Goal: Find specific page/section: Find specific page/section

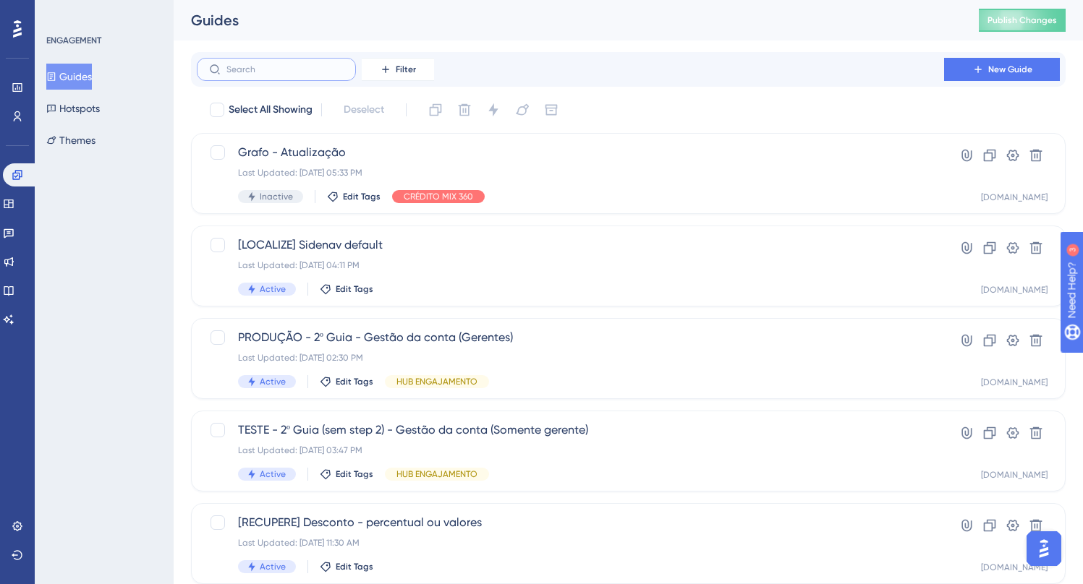
click at [243, 72] on input "text" at bounding box center [284, 69] width 117 height 10
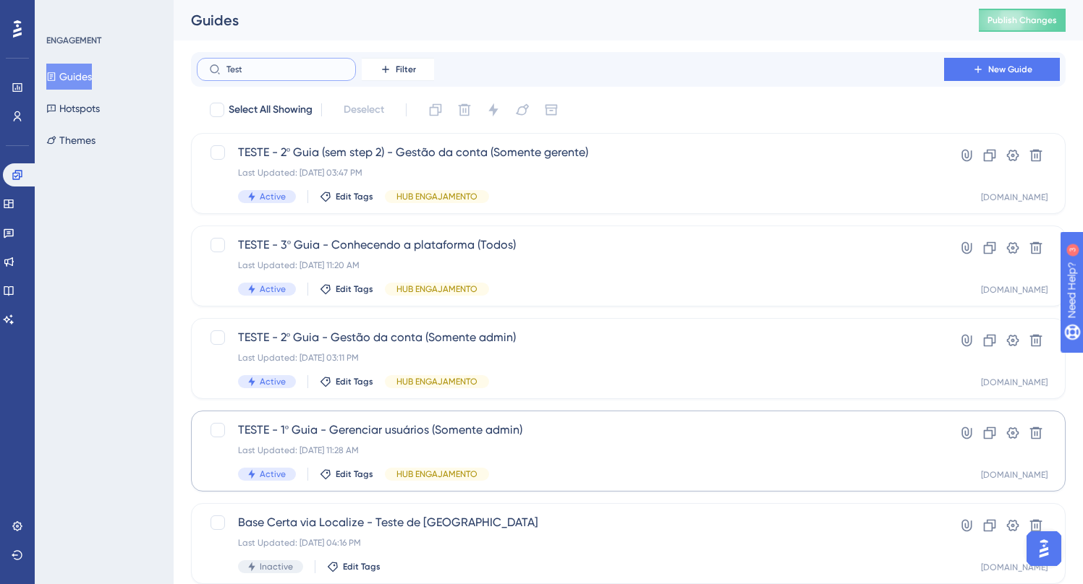
type input "Test"
click at [412, 432] on span "TESTE - 1º Guia - Gerenciar usuários (Somente admin)" at bounding box center [570, 430] width 665 height 17
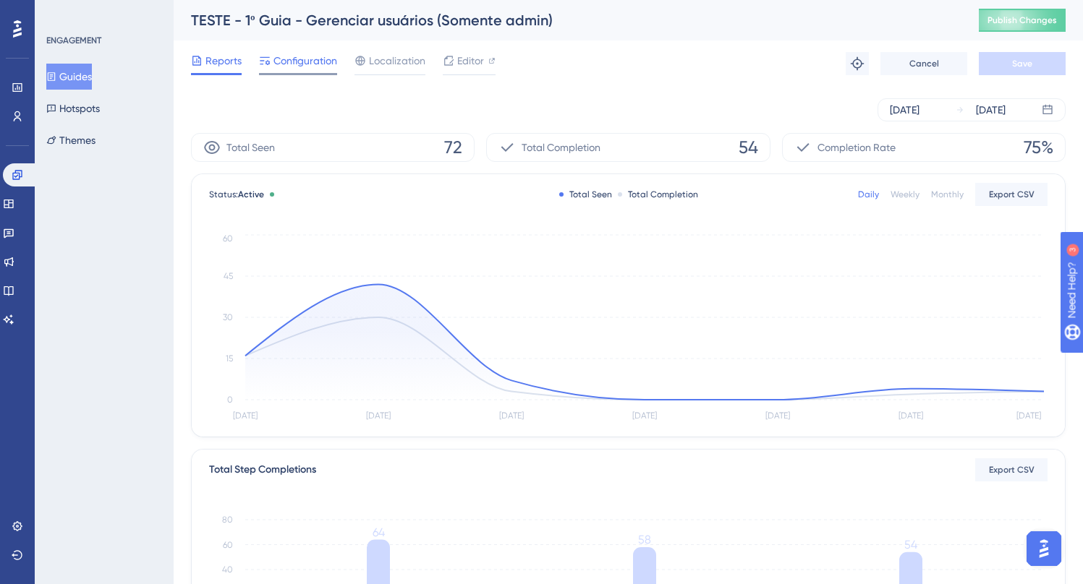
click at [299, 62] on span "Configuration" at bounding box center [305, 60] width 64 height 17
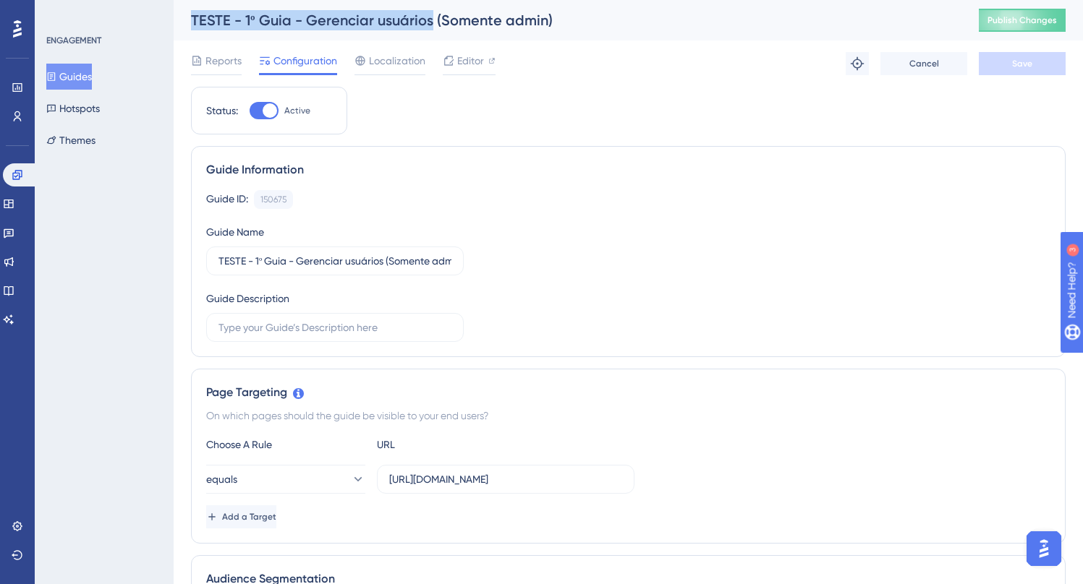
drag, startPoint x: 430, startPoint y: 21, endPoint x: 185, endPoint y: 17, distance: 244.5
click at [185, 17] on div "TESTE - 1º Guia - Gerenciar usuários (Somente admin) Publish Changes" at bounding box center [628, 20] width 909 height 41
click at [486, 25] on div "TESTE - 1º Guia - Gerenciar usuários (Somente admin)" at bounding box center [567, 20] width 752 height 20
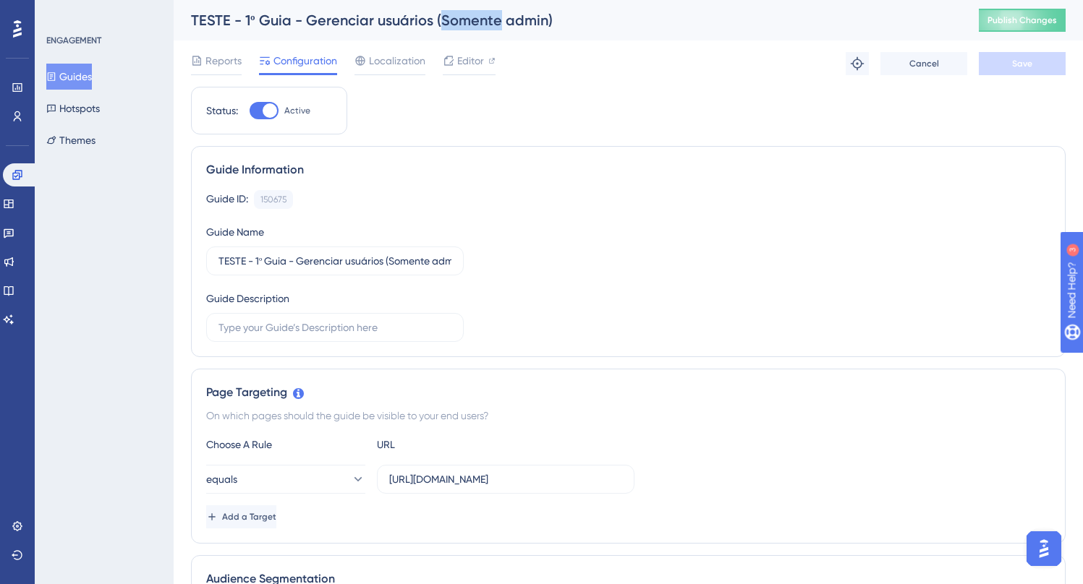
click at [486, 25] on div "TESTE - 1º Guia - Gerenciar usuários (Somente admin)" at bounding box center [567, 20] width 752 height 20
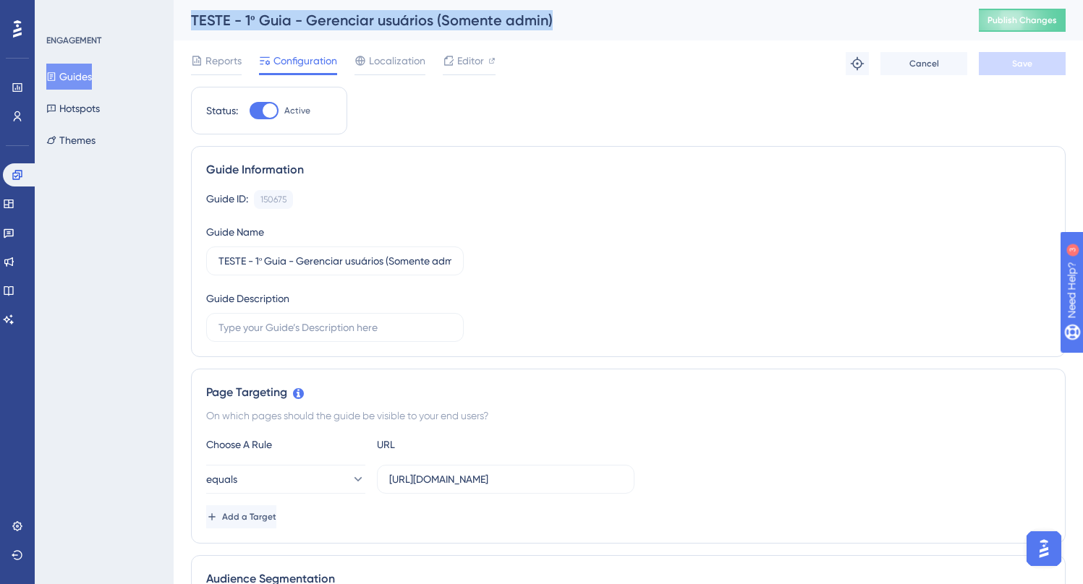
click at [486, 25] on div "TESTE - 1º Guia - Gerenciar usuários (Somente admin)" at bounding box center [567, 20] width 752 height 20
copy div "TESTE - 1º Guia - Gerenciar usuários (Somente admin)"
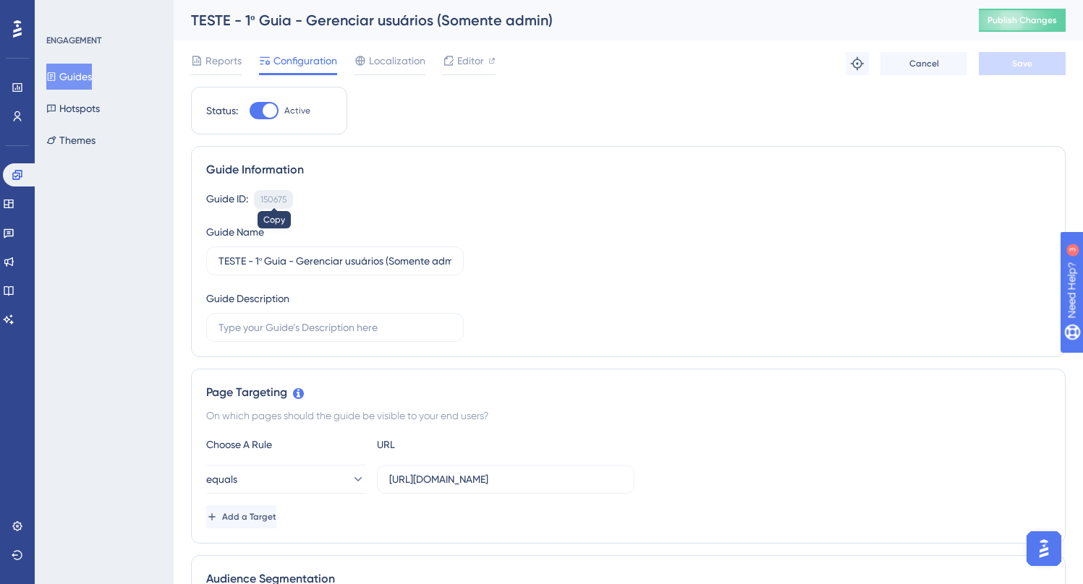
click at [281, 197] on div "150675" at bounding box center [273, 200] width 26 height 12
copy div "150675"
click at [277, 200] on div "150675" at bounding box center [273, 200] width 26 height 12
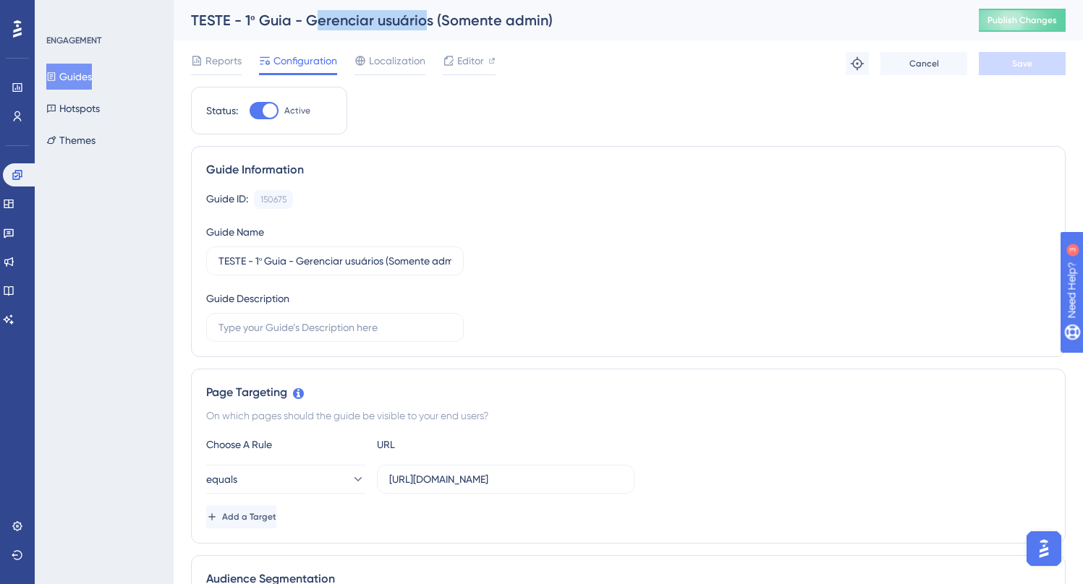
drag, startPoint x: 427, startPoint y: 18, endPoint x: 314, endPoint y: 18, distance: 112.8
click at [314, 18] on div "TESTE - 1º Guia - Gerenciar usuários (Somente admin)" at bounding box center [567, 20] width 752 height 20
click at [377, 18] on div "TESTE - 1º Guia - Gerenciar usuários (Somente admin)" at bounding box center [567, 20] width 752 height 20
drag, startPoint x: 430, startPoint y: 19, endPoint x: 309, endPoint y: 20, distance: 120.8
click at [309, 20] on div "TESTE - 1º Guia - Gerenciar usuários (Somente admin)" at bounding box center [567, 20] width 752 height 20
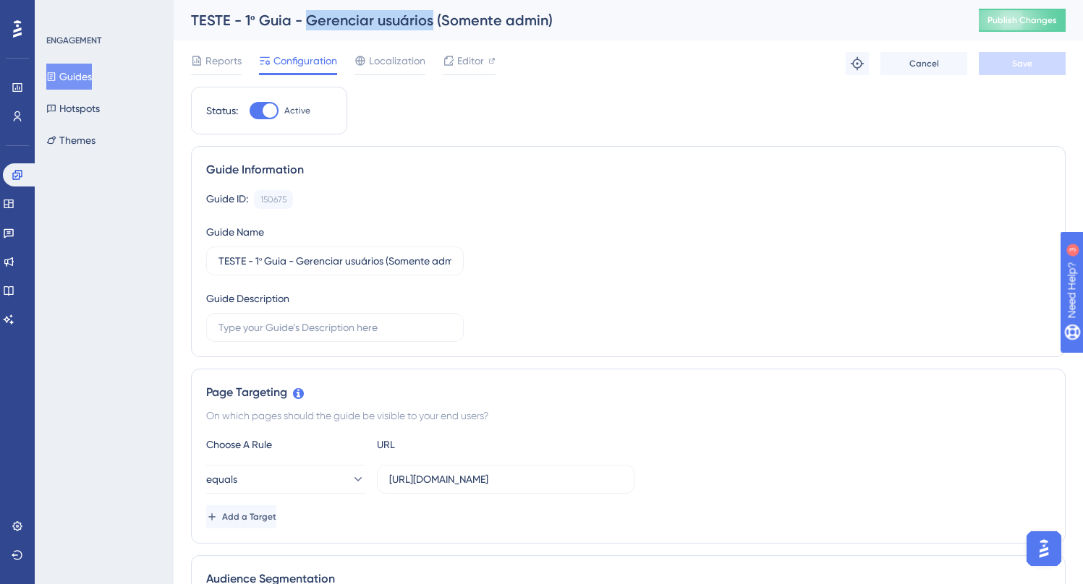
copy div "Gerenciar usuários"
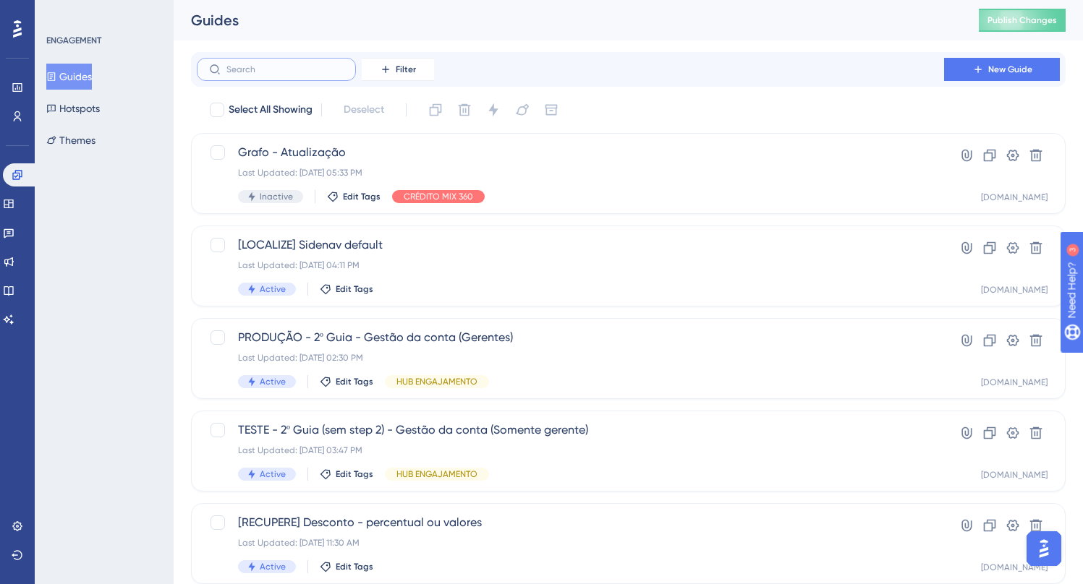
click at [246, 68] on input "text" at bounding box center [284, 69] width 117 height 10
paste input "Gerenciar usuários"
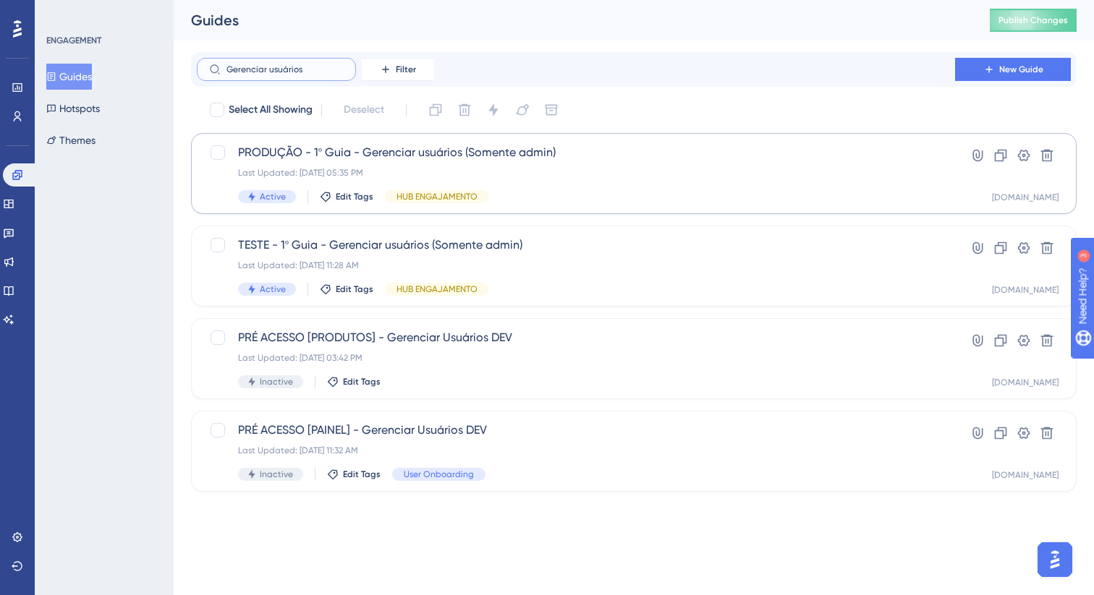
type input "Gerenciar usuários"
click at [443, 158] on span "PRODUÇÃO - 1º Guia - Gerenciar usuários (Somente admin)" at bounding box center [576, 152] width 676 height 17
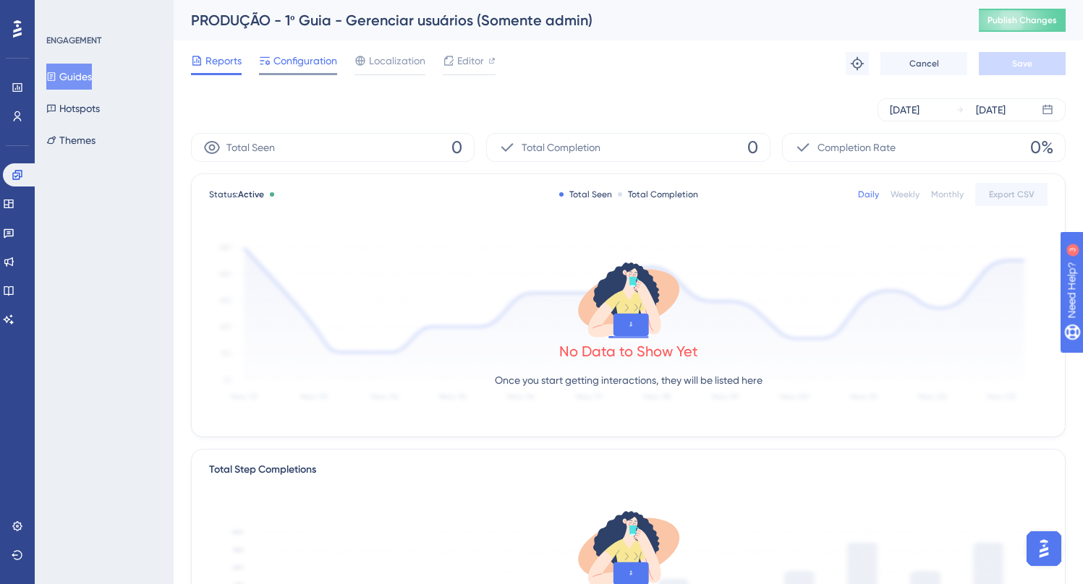
click at [306, 73] on div at bounding box center [298, 74] width 78 height 2
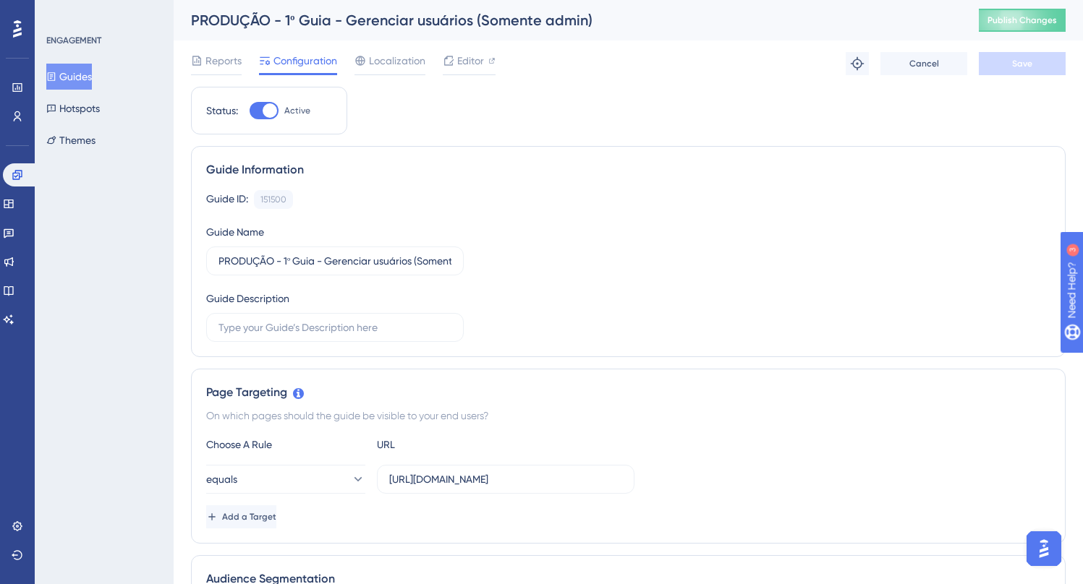
click at [318, 23] on div "PRODUÇÃO - 1º Guia - Gerenciar usuários (Somente admin)" at bounding box center [567, 20] width 752 height 20
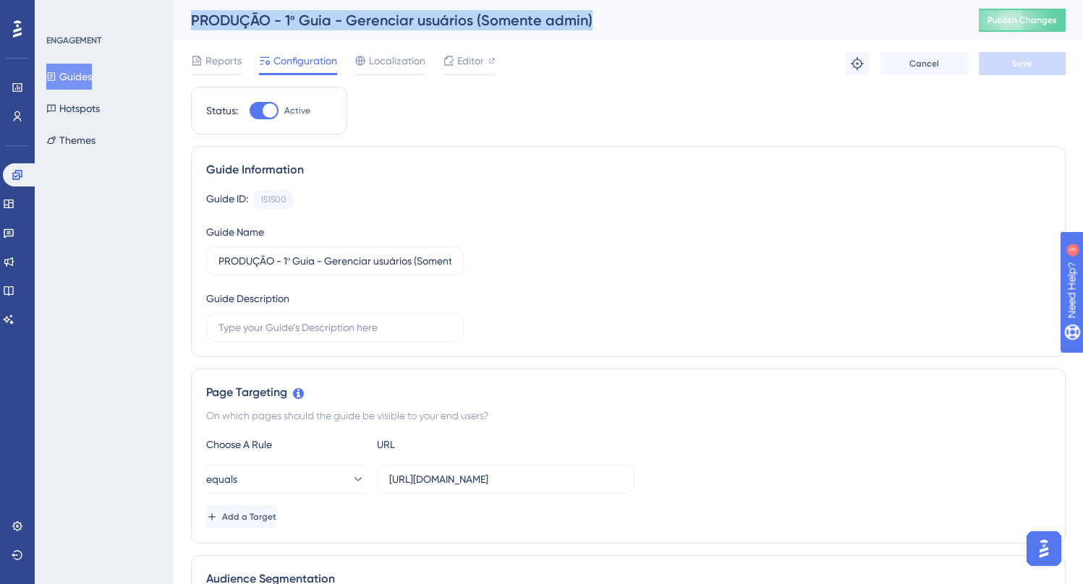
click at [318, 23] on div "PRODUÇÃO - 1º Guia - Gerenciar usuários (Somente admin)" at bounding box center [567, 20] width 752 height 20
copy div "PRODUÇÃO - 1º Guia - Gerenciar usuários (Somente admin)"
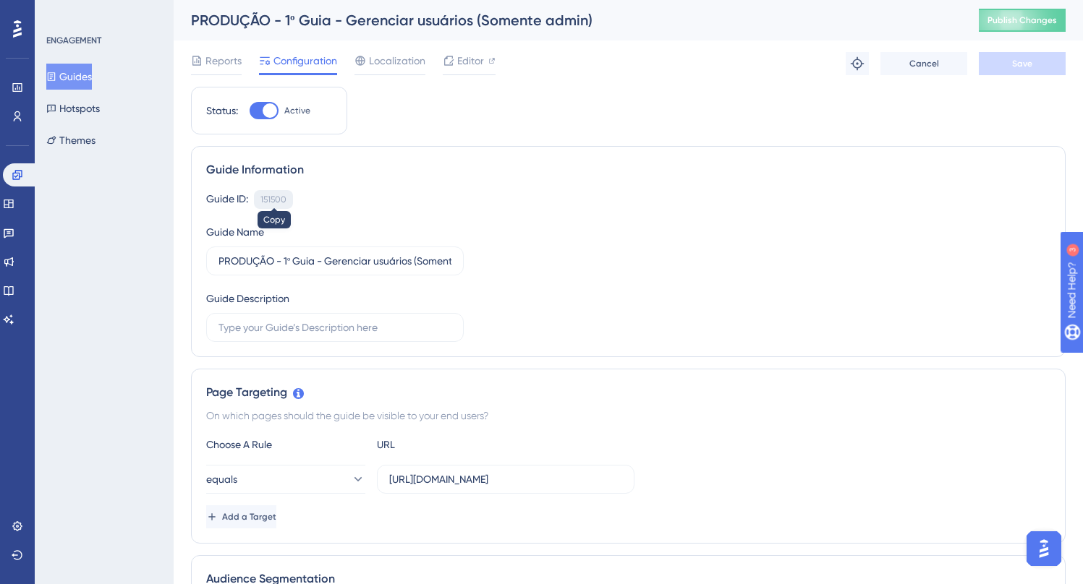
click at [274, 199] on div "151500" at bounding box center [273, 200] width 26 height 12
copy div "151500"
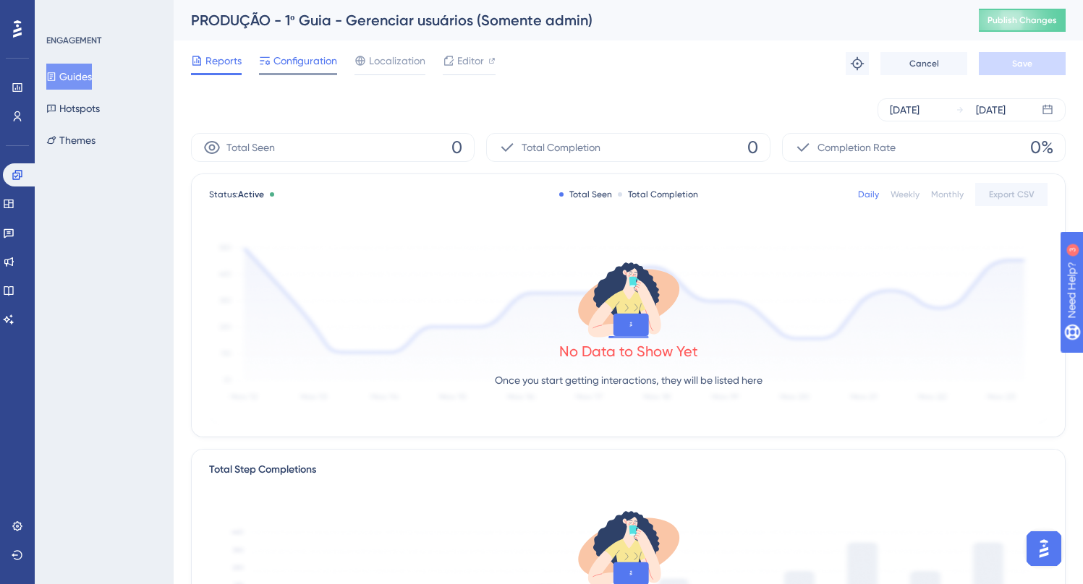
click at [292, 61] on span "Configuration" at bounding box center [305, 60] width 64 height 17
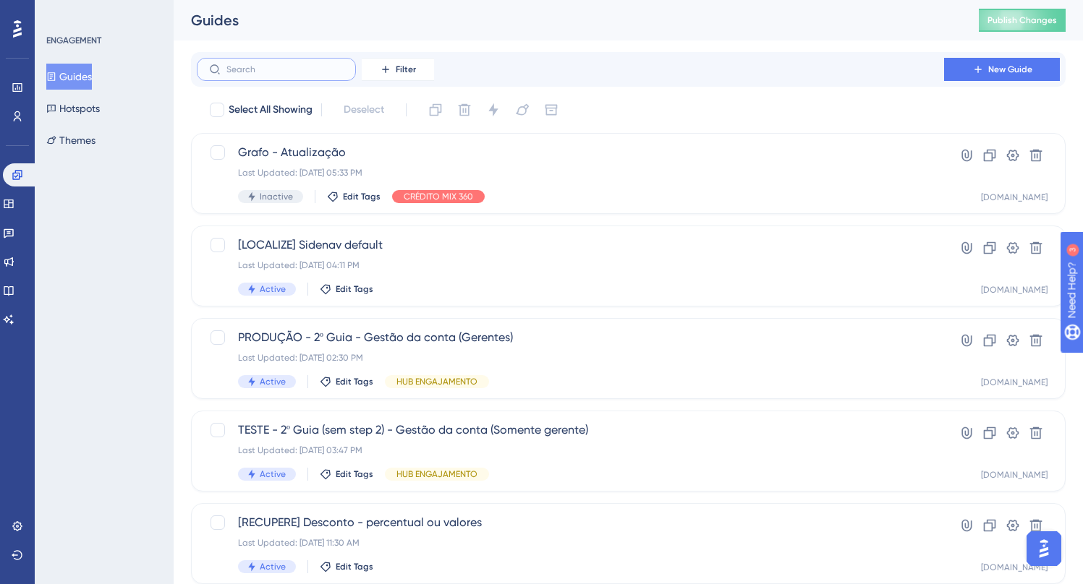
click at [242, 71] on input "text" at bounding box center [284, 69] width 117 height 10
paste input "TESTE - 1º Guia - Gerenciar usuários (Somente admin)"
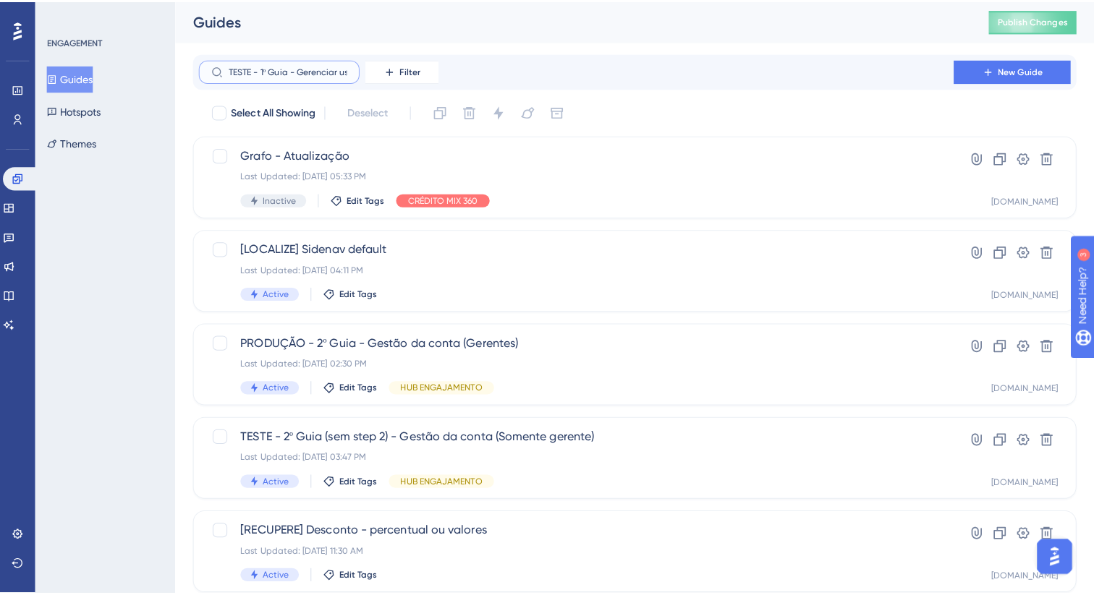
scroll to position [0, 95]
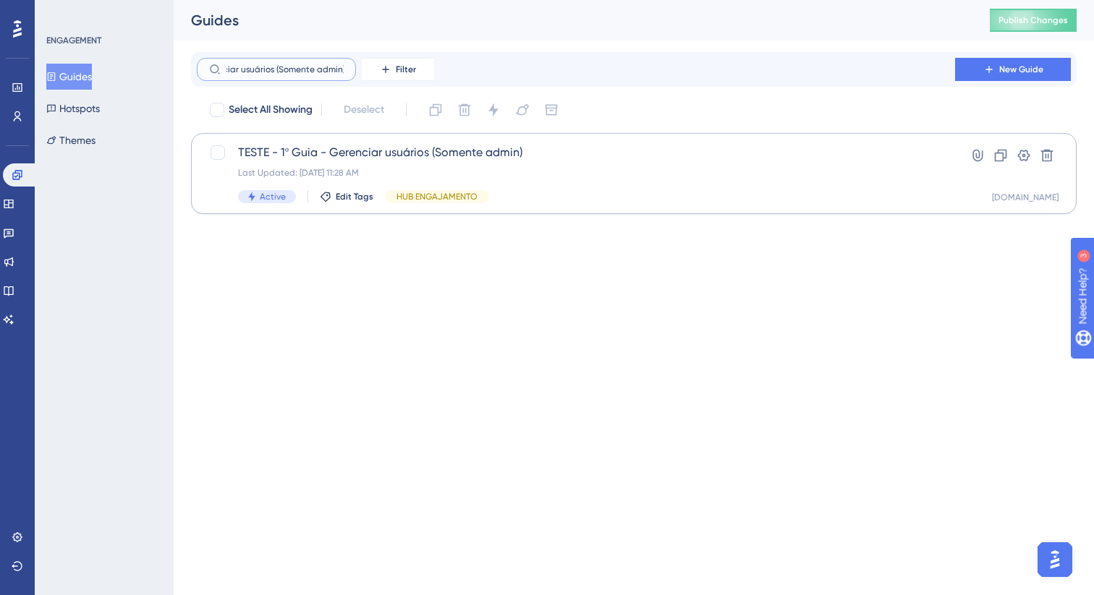
type input "TESTE - 1º Guia - Gerenciar usuários (Somente admin)"
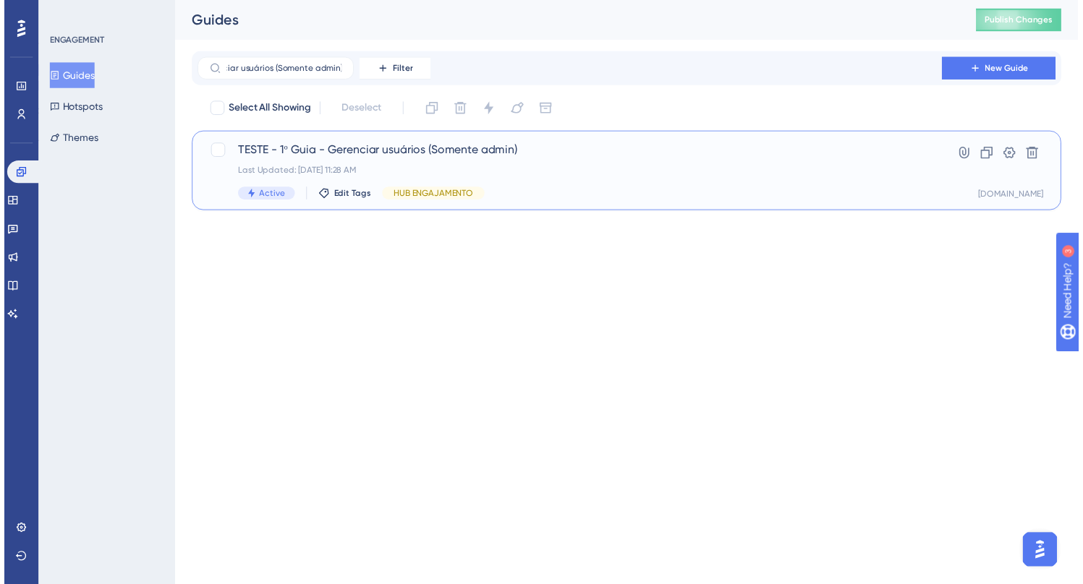
scroll to position [0, 0]
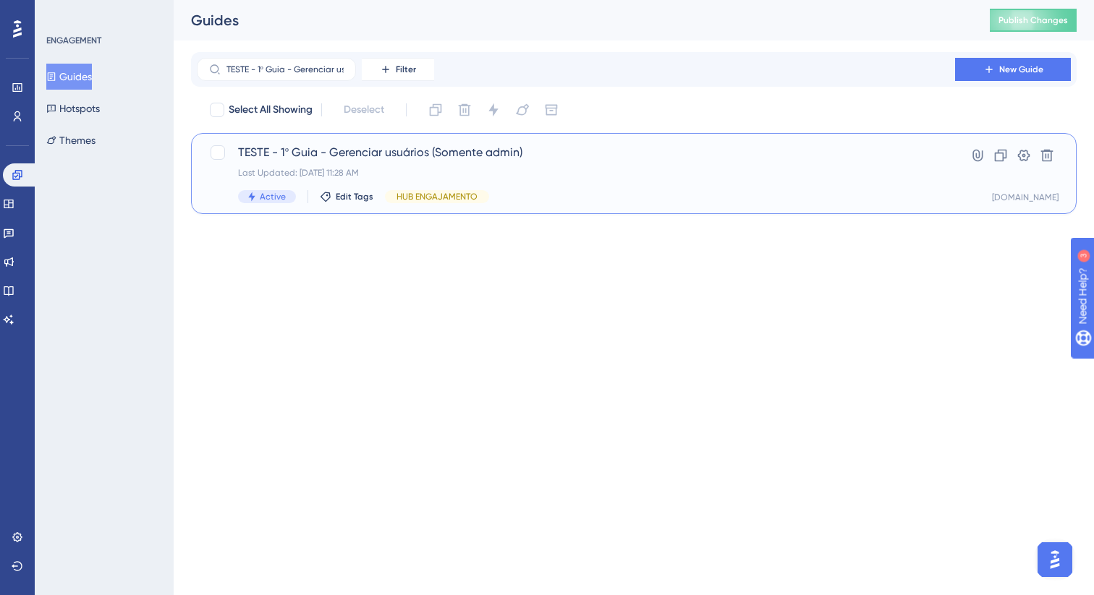
click at [305, 150] on span "TESTE - 1º Guia - Gerenciar usuários (Somente admin)" at bounding box center [576, 152] width 676 height 17
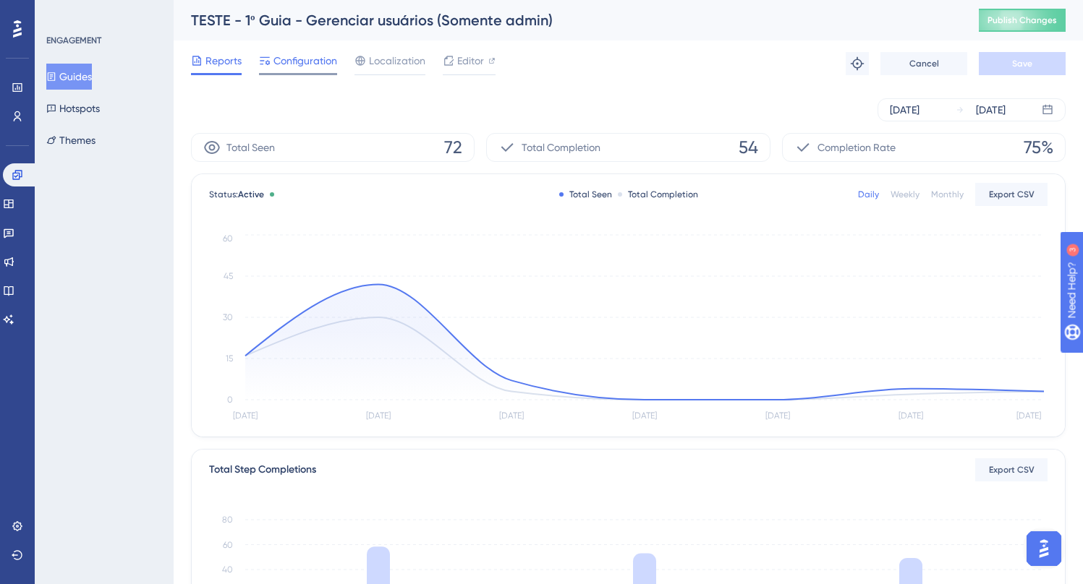
click at [299, 59] on span "Configuration" at bounding box center [305, 60] width 64 height 17
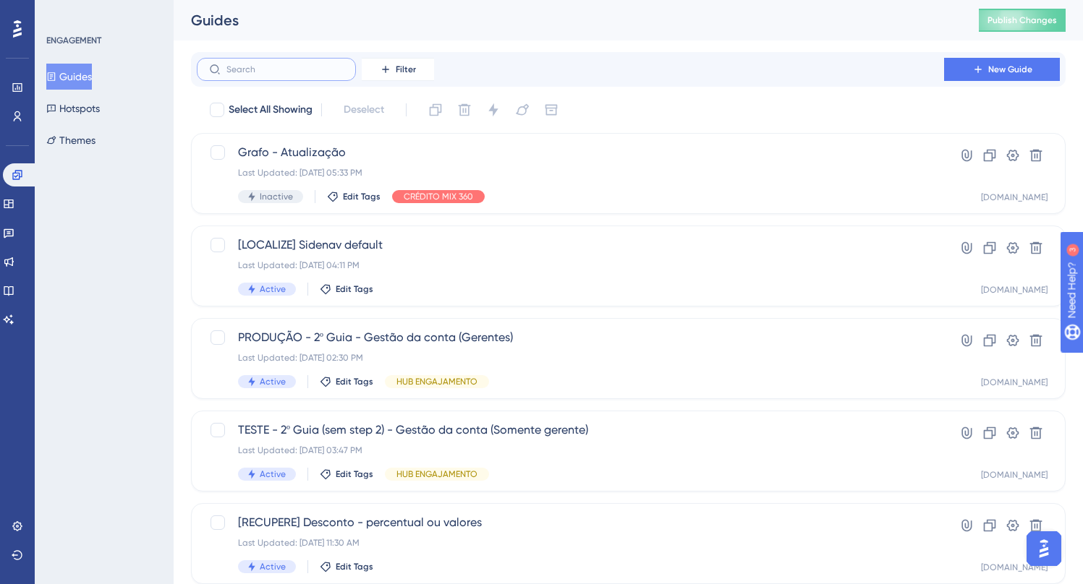
click at [250, 70] on input "text" at bounding box center [284, 69] width 117 height 10
paste input "TESTE"
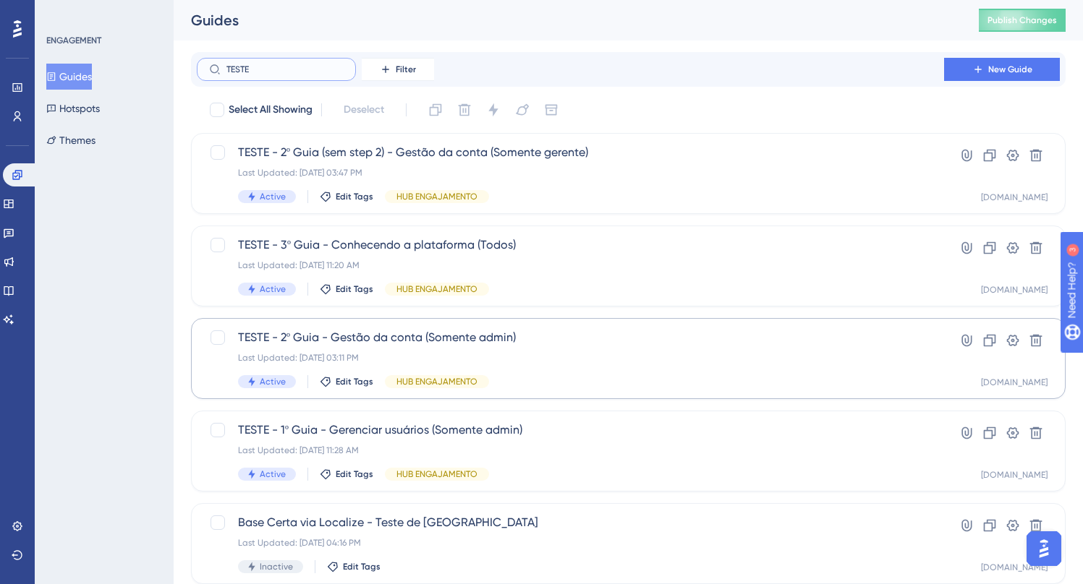
type input "TESTE"
click at [396, 338] on span "TESTE - 2º Guia - Gestão da conta (Somente admin)" at bounding box center [570, 337] width 665 height 17
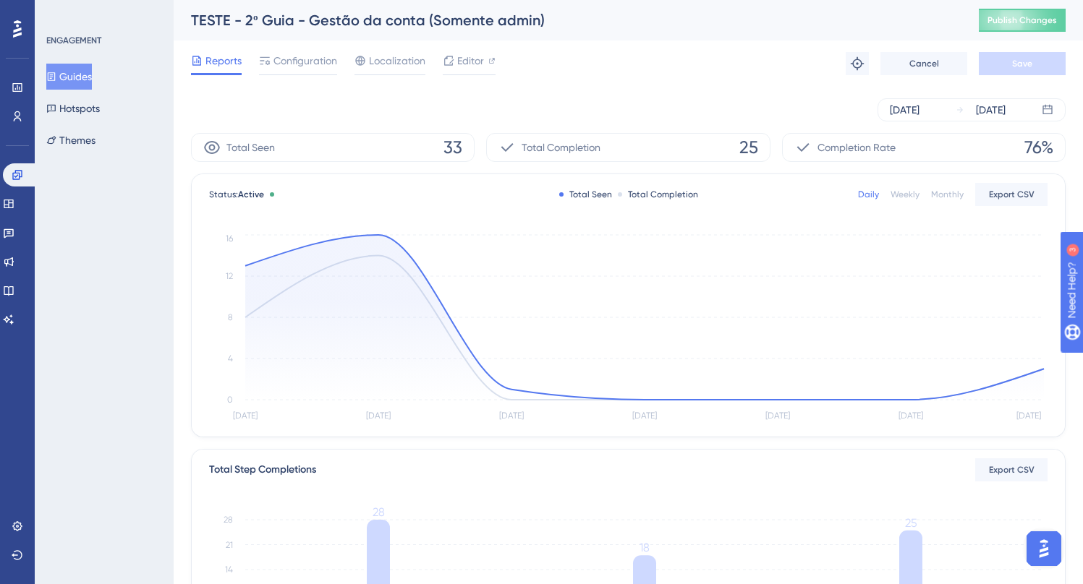
click at [370, 20] on div "TESTE - 2º Guia - Gestão da conta (Somente admin)" at bounding box center [567, 20] width 752 height 20
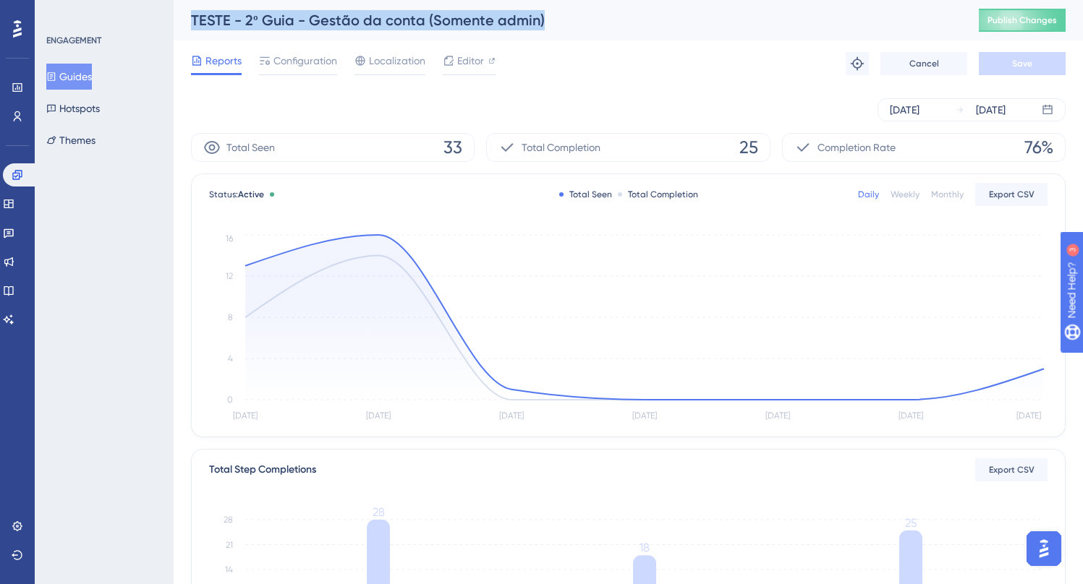
click at [370, 20] on div "TESTE - 2º Guia - Gestão da conta (Somente admin)" at bounding box center [567, 20] width 752 height 20
copy div "TESTE - 2º Guia - Gestão da conta (Somente admin)"
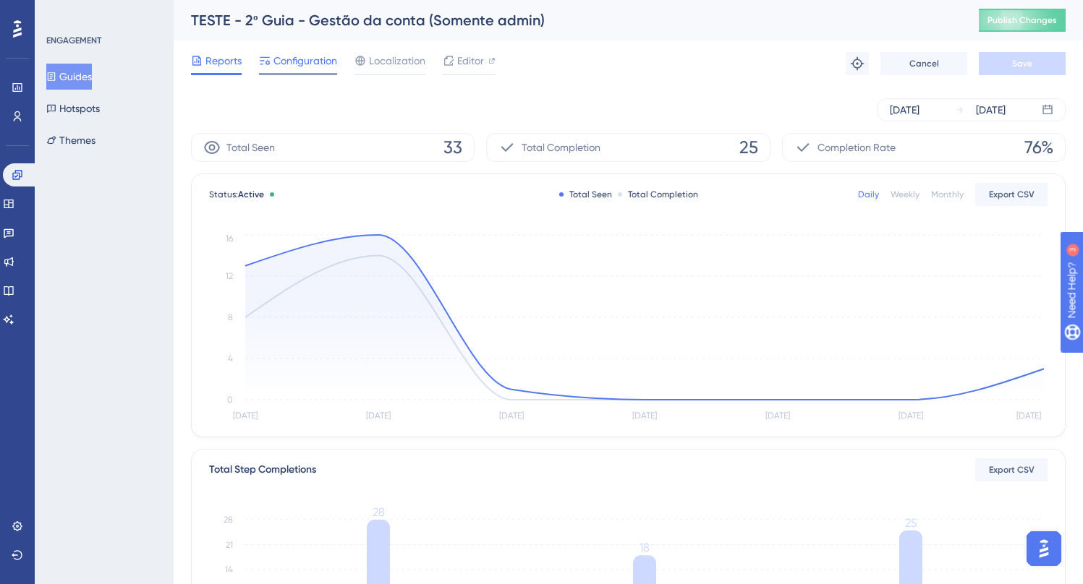
click at [284, 65] on span "Configuration" at bounding box center [305, 60] width 64 height 17
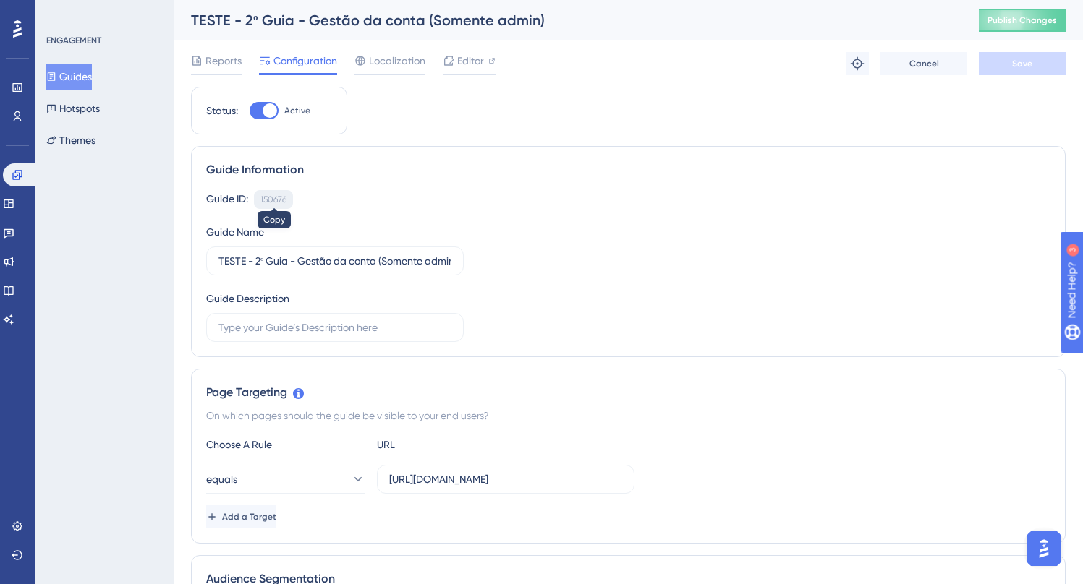
click at [271, 198] on div "150676" at bounding box center [273, 200] width 26 height 12
copy div "150676"
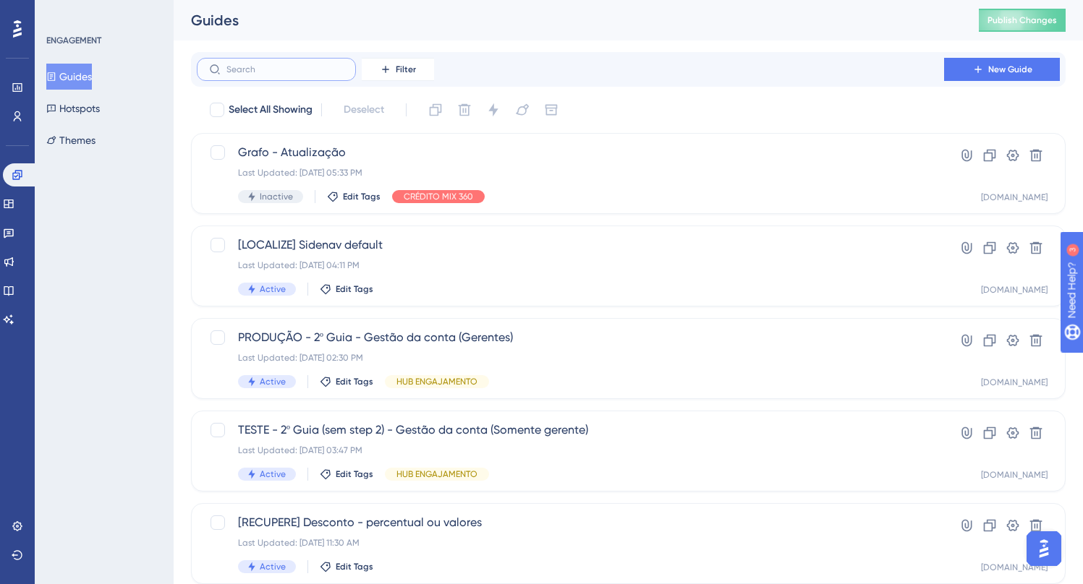
click at [245, 67] on input "text" at bounding box center [284, 69] width 117 height 10
paste input "150676"
type input "150676"
checkbox input "true"
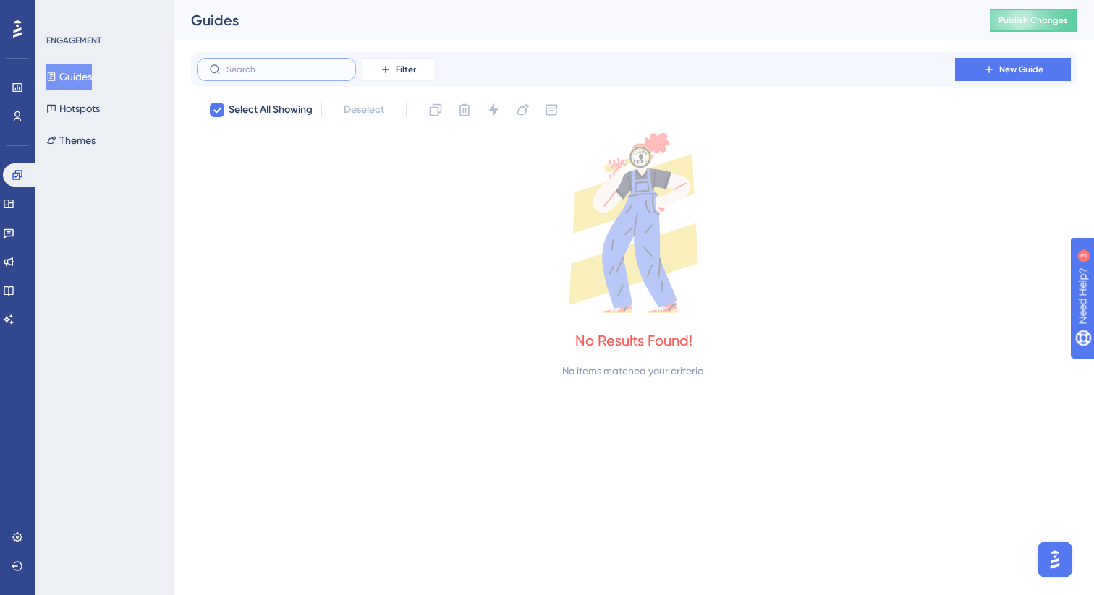
checkbox input "false"
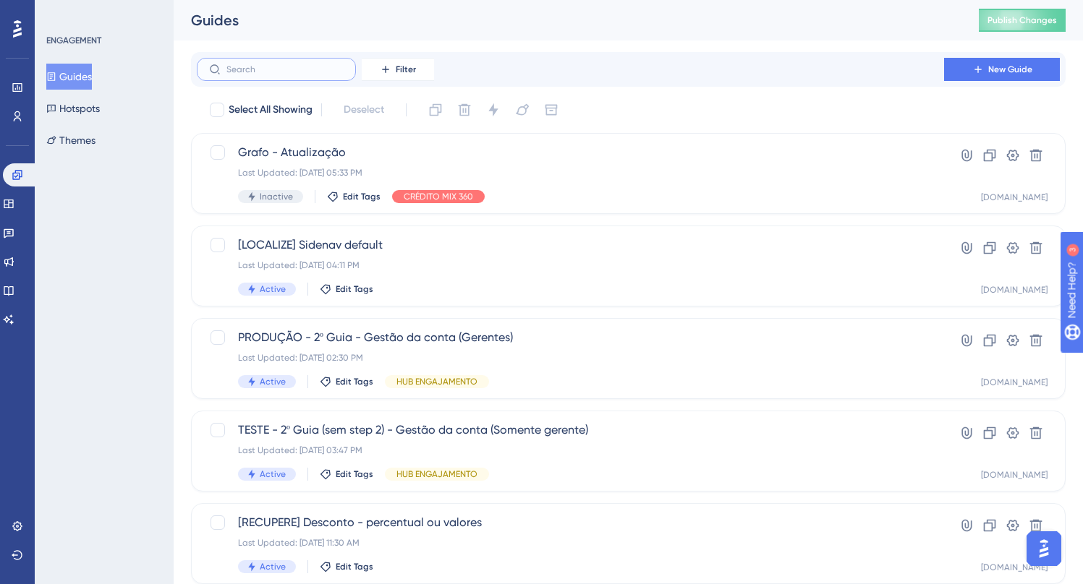
click at [239, 64] on input "text" at bounding box center [284, 69] width 117 height 10
paste input "TESTE - 2"
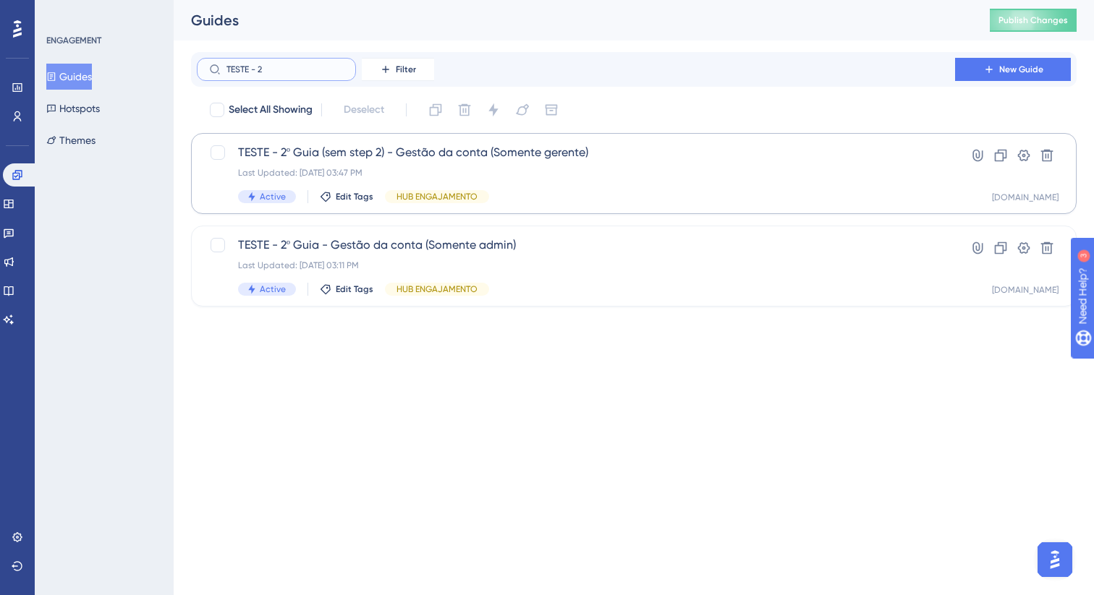
type input "TESTE - 2"
click at [417, 160] on span "TESTE - 2º Guia (sem step 2) - Gestão da conta (Somente gerente)" at bounding box center [576, 152] width 676 height 17
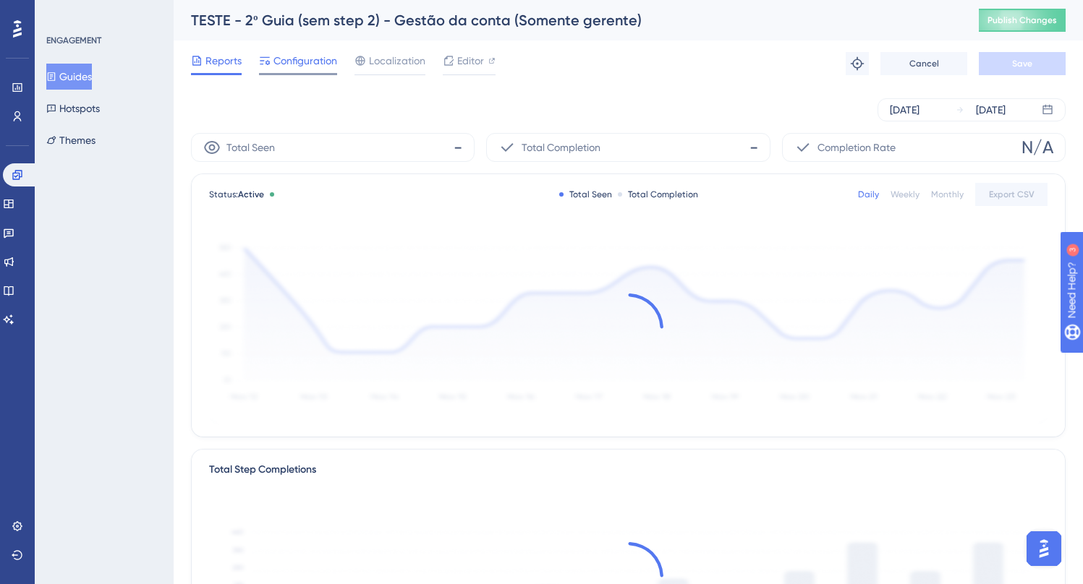
click at [319, 54] on span "Configuration" at bounding box center [305, 60] width 64 height 17
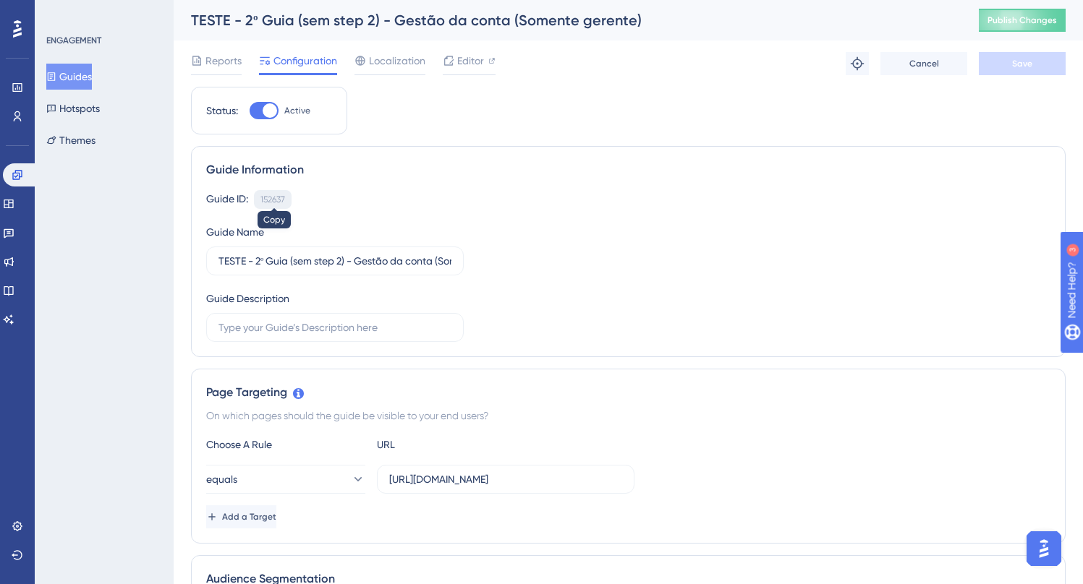
click at [271, 197] on div "152637" at bounding box center [272, 200] width 25 height 12
copy div "152637"
click at [342, 23] on div "TESTE - 2º Guia (sem step 2) - Gestão da conta (Somente gerente)" at bounding box center [567, 20] width 752 height 20
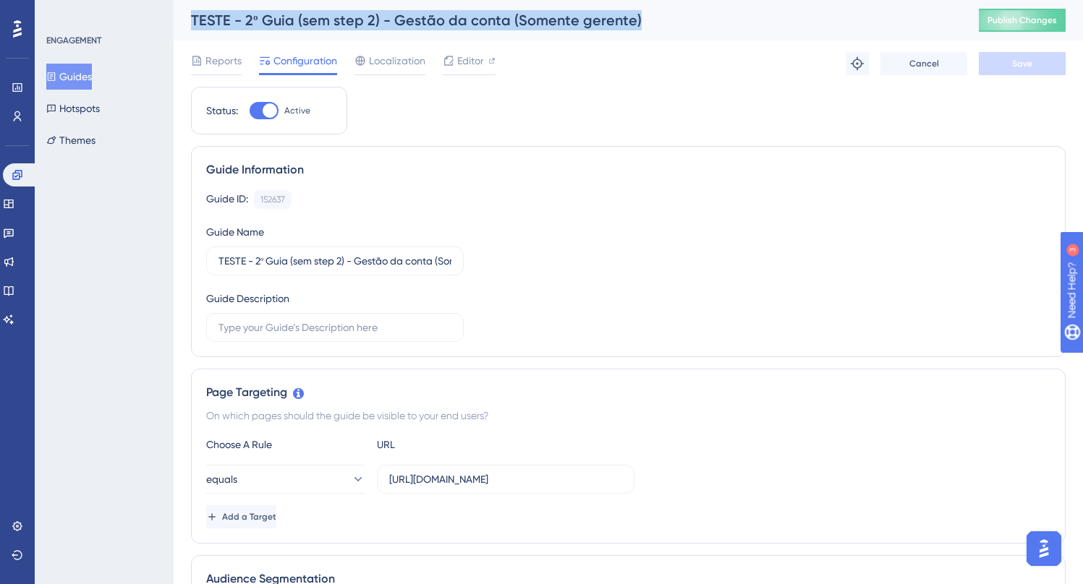
click at [342, 23] on div "TESTE - 2º Guia (sem step 2) - Gestão da conta (Somente gerente)" at bounding box center [567, 20] width 752 height 20
copy div "TESTE - 2º Guia (sem step 2) - Gestão da conta (Somente gerente)"
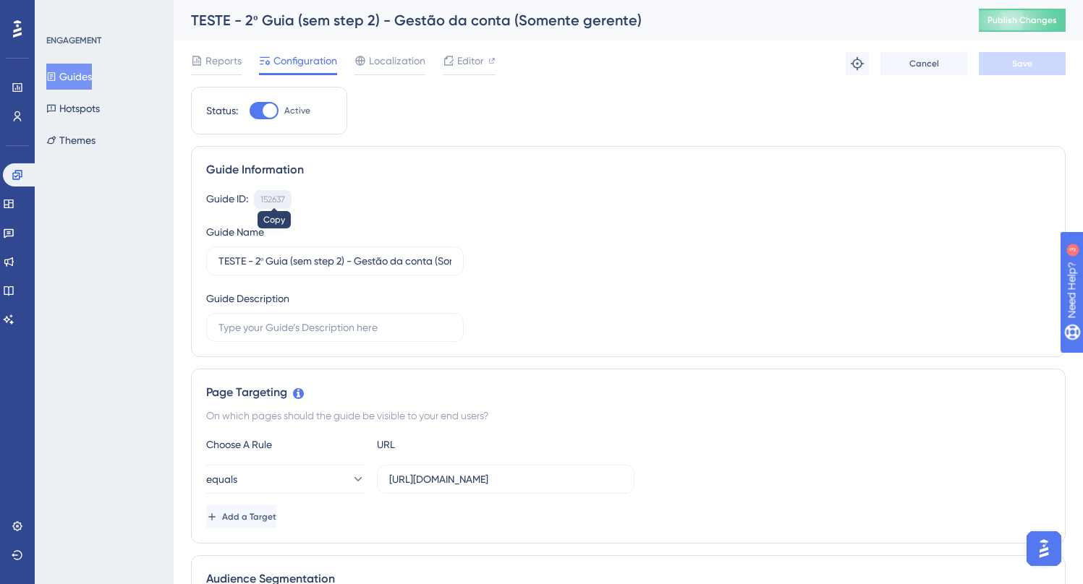
click at [263, 200] on div "152637" at bounding box center [272, 200] width 25 height 12
copy div "152637"
click at [267, 200] on div "152637" at bounding box center [272, 200] width 25 height 12
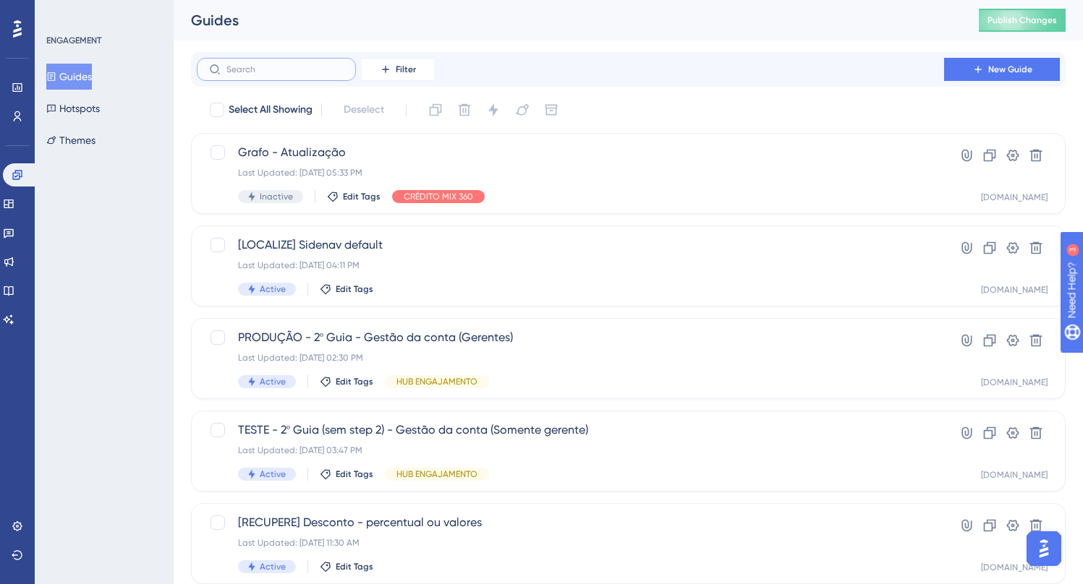
click at [242, 72] on input "text" at bounding box center [284, 69] width 117 height 10
click at [247, 72] on input "text" at bounding box center [284, 69] width 117 height 10
paste input "PRODUÇÃO"
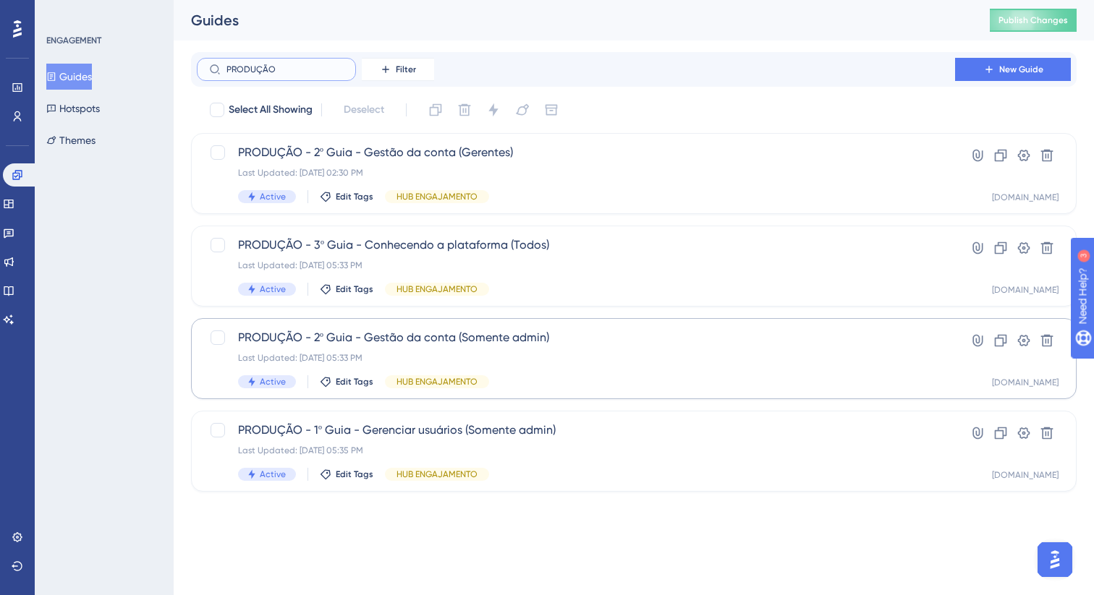
type input "PRODUÇÃO"
click at [371, 342] on span "PRODUÇÃO - 2º Guia - Gestão da conta (Somente admin)" at bounding box center [576, 337] width 676 height 17
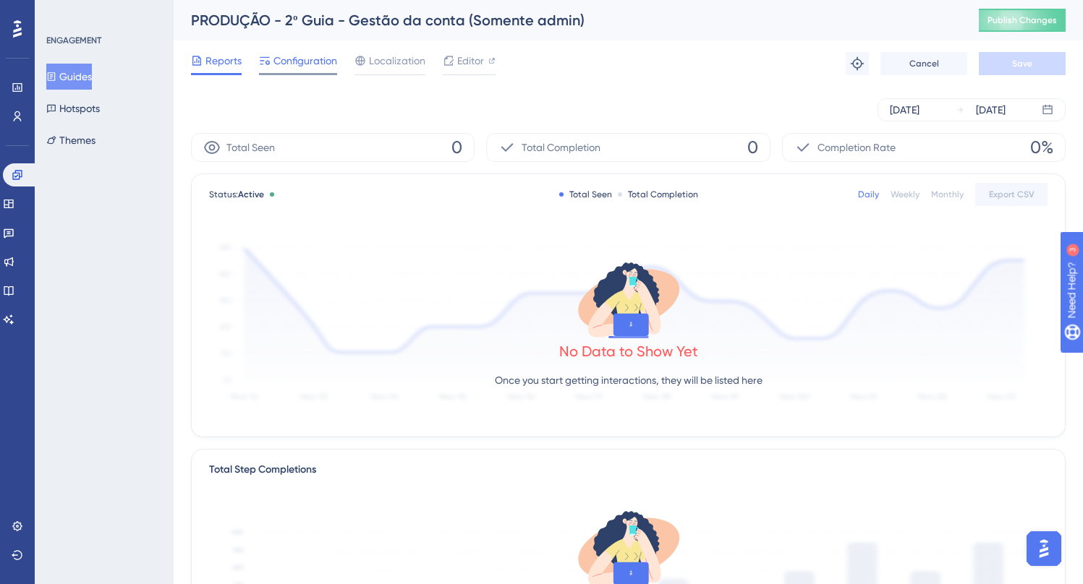
click at [309, 65] on span "Configuration" at bounding box center [305, 60] width 64 height 17
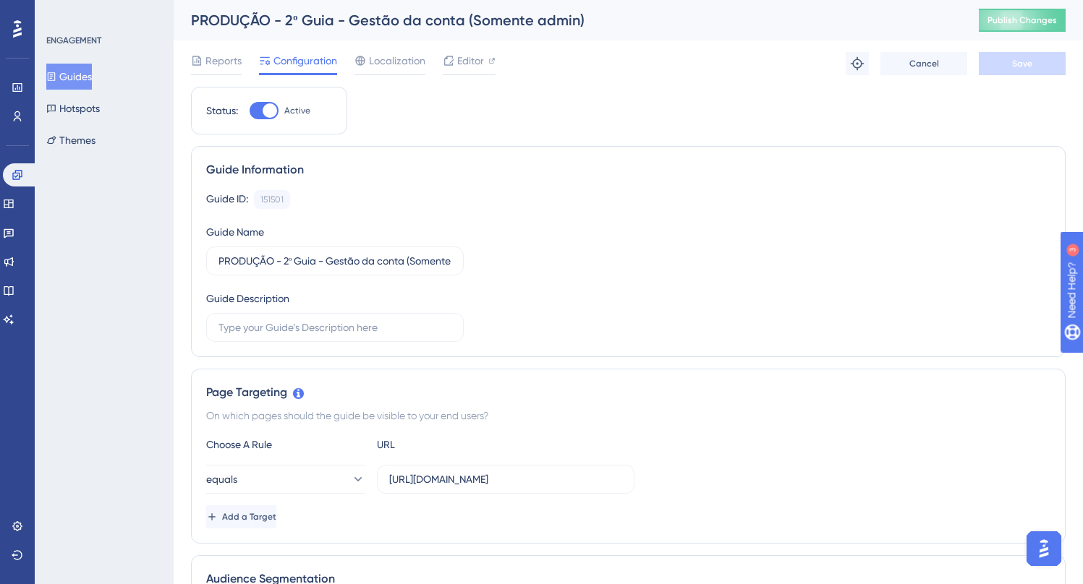
click at [321, 22] on div "PRODUÇÃO - 2º Guia - Gestão da conta (Somente admin)" at bounding box center [567, 20] width 752 height 20
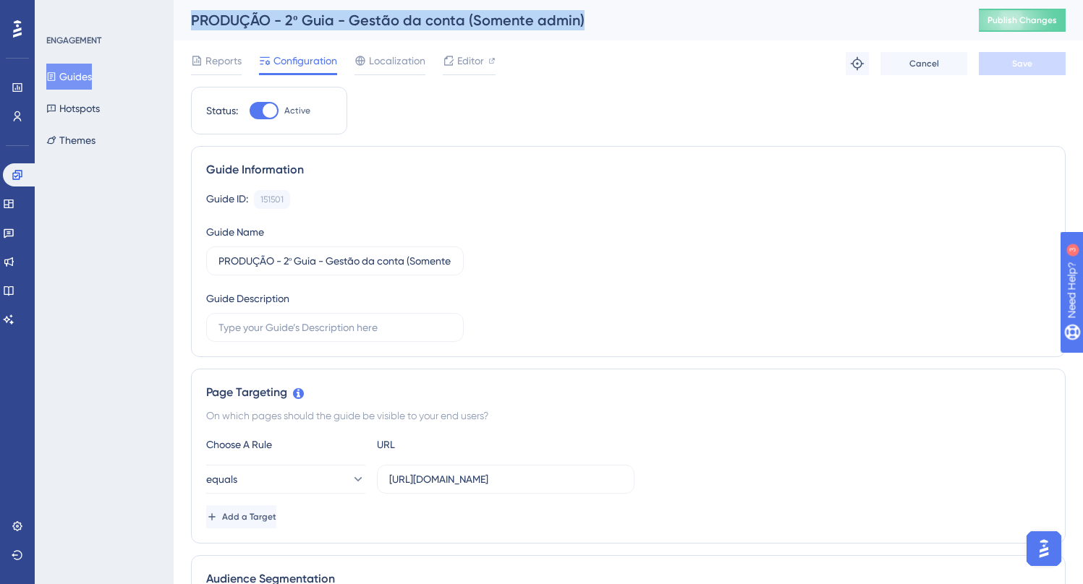
click at [321, 22] on div "PRODUÇÃO - 2º Guia - Gestão da conta (Somente admin)" at bounding box center [567, 20] width 752 height 20
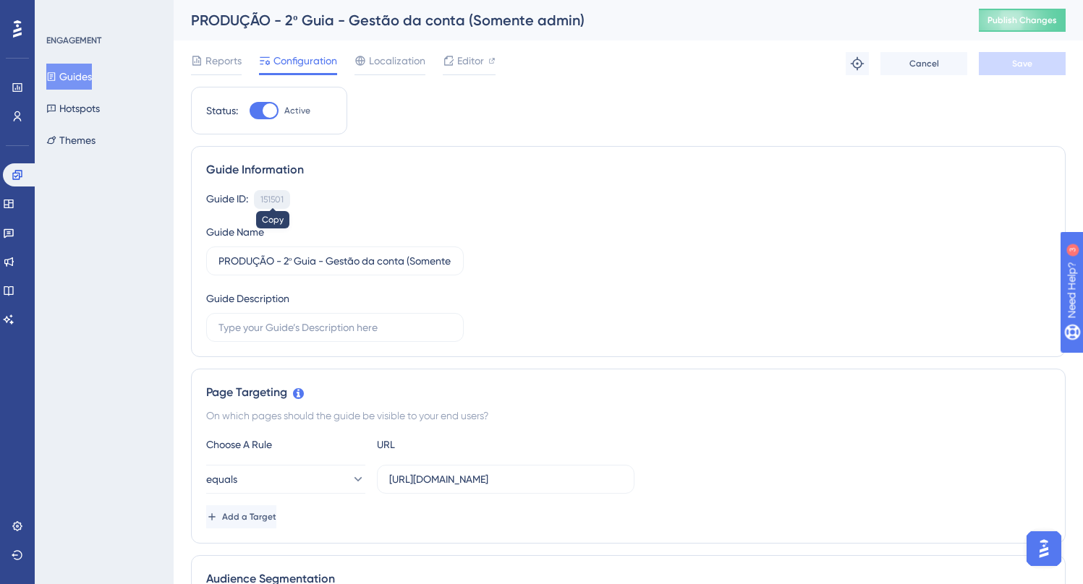
click at [276, 196] on div "151501" at bounding box center [271, 200] width 23 height 12
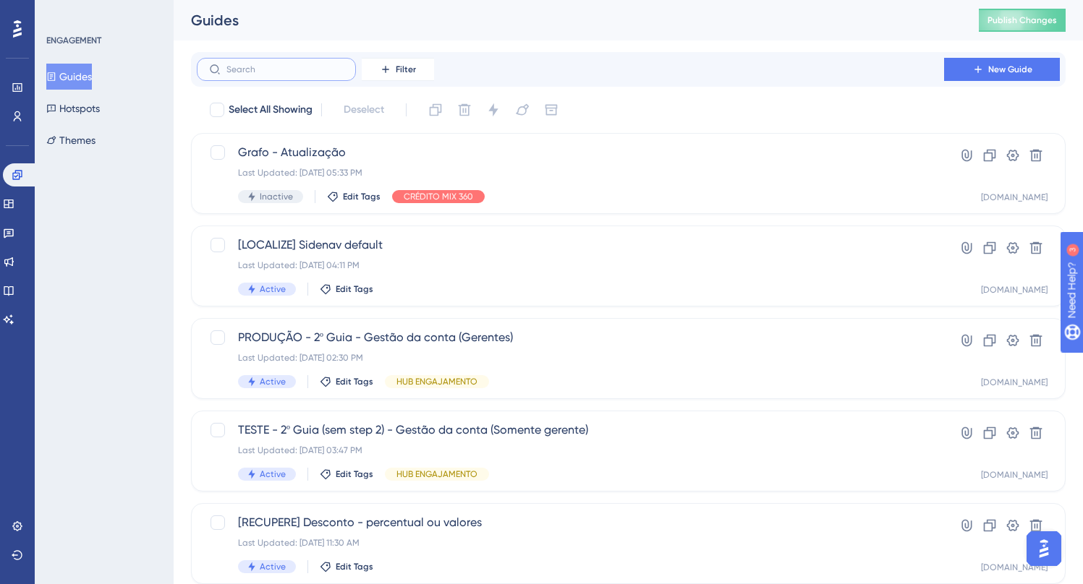
click at [259, 64] on input "text" at bounding box center [284, 69] width 117 height 10
paste input "151501"
type input "151501"
checkbox input "true"
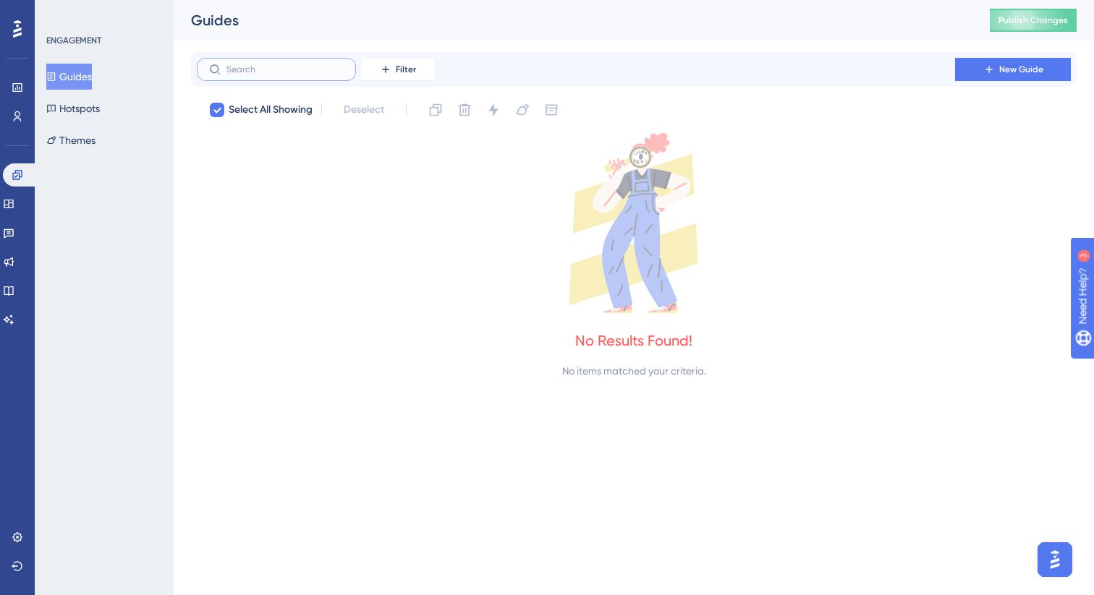
checkbox input "false"
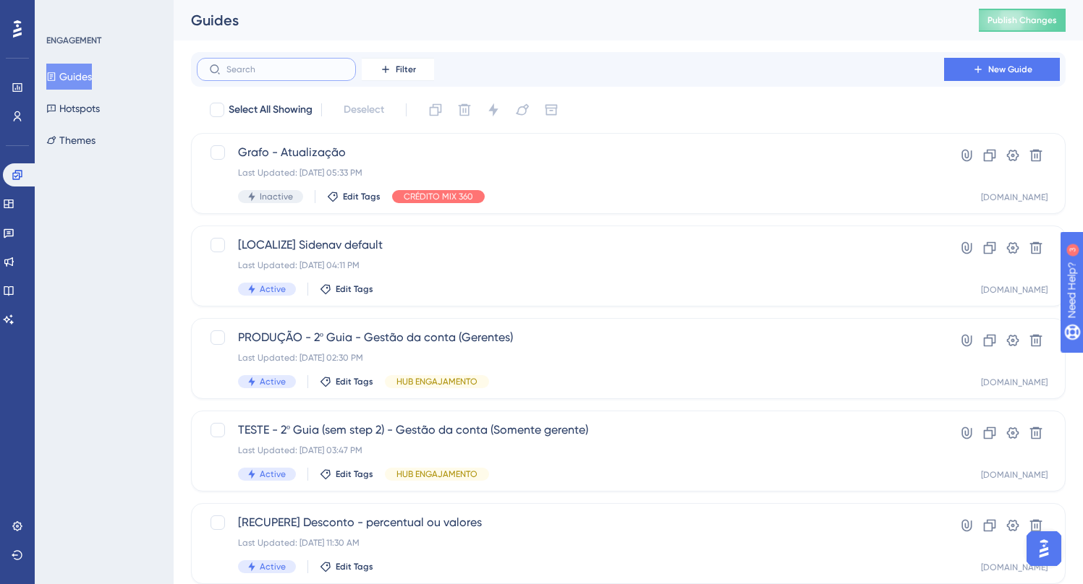
paste input "PRODUÇÃO - 2"
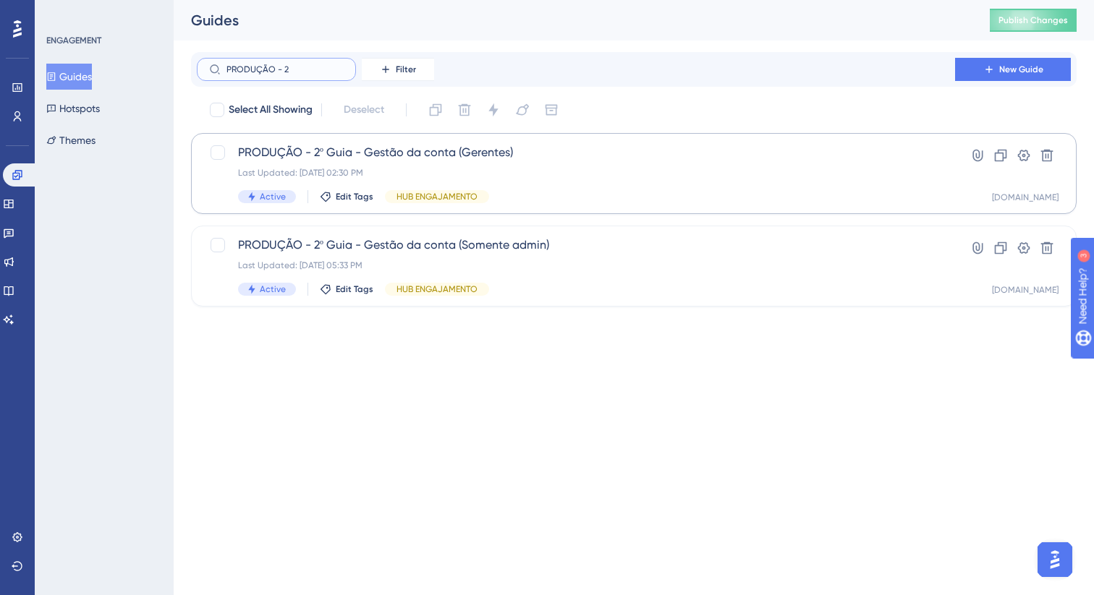
type input "PRODUÇÃO - 2"
click at [398, 154] on span "PRODUÇÃO - 2º Guia - Gestão da conta (Gerentes)" at bounding box center [576, 152] width 676 height 17
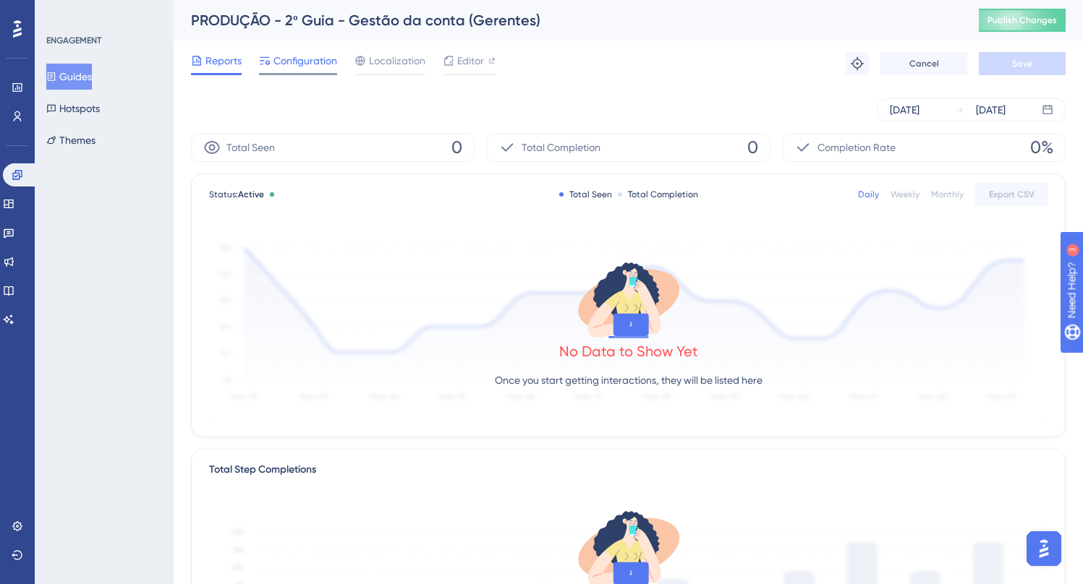
click at [312, 64] on span "Configuration" at bounding box center [305, 60] width 64 height 17
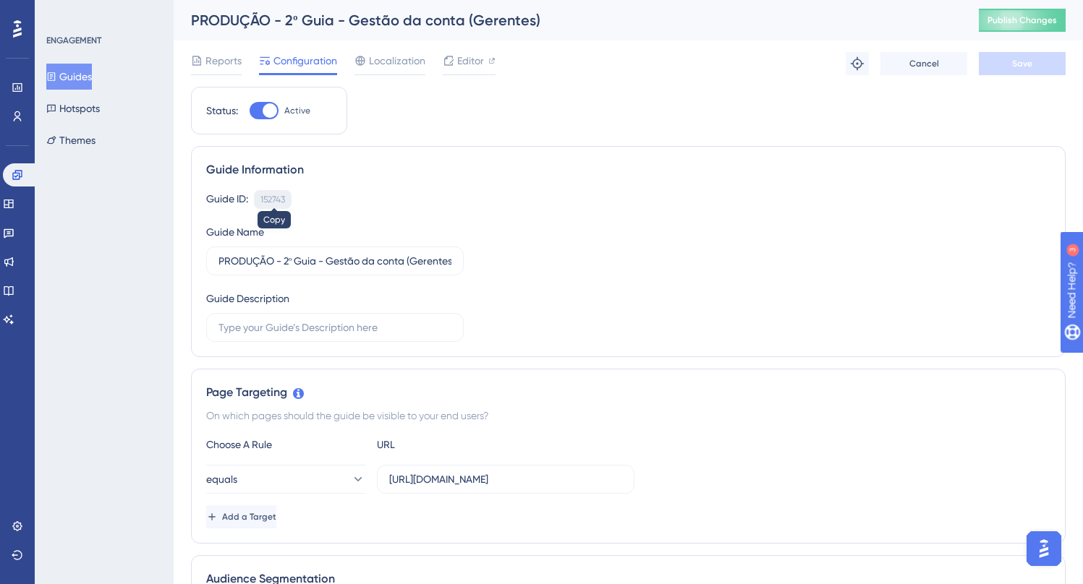
click at [268, 200] on div "152743" at bounding box center [272, 200] width 25 height 12
click at [312, 17] on div "PRODUÇÃO - 2º Guia - Gestão da conta (Gerentes)" at bounding box center [567, 20] width 752 height 20
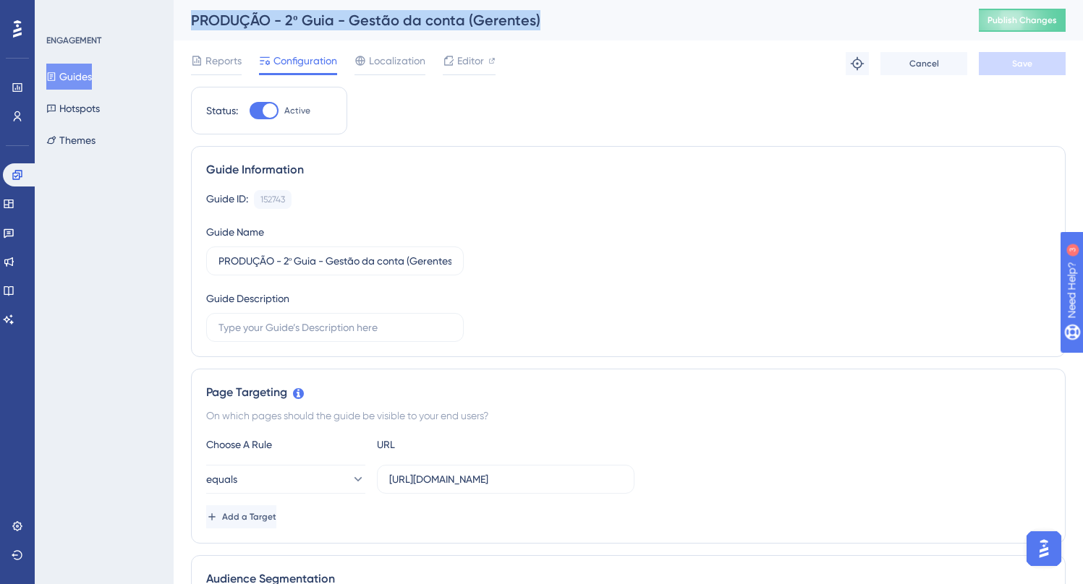
click at [312, 17] on div "PRODUÇÃO - 2º Guia - Gestão da conta (Gerentes)" at bounding box center [567, 20] width 752 height 20
click at [263, 198] on div "152743" at bounding box center [272, 200] width 25 height 12
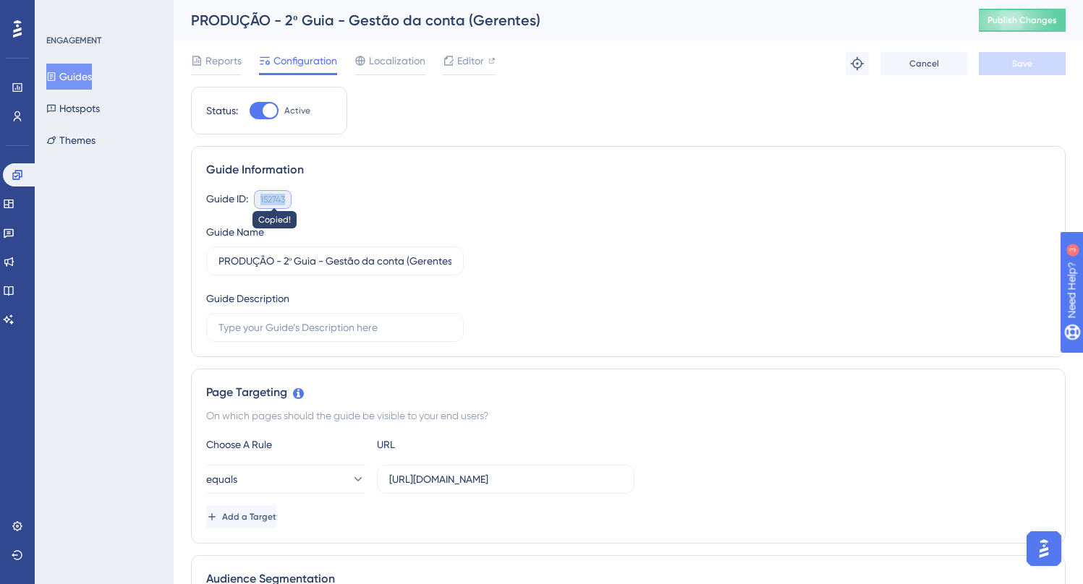
click at [263, 198] on div "152743" at bounding box center [272, 200] width 25 height 12
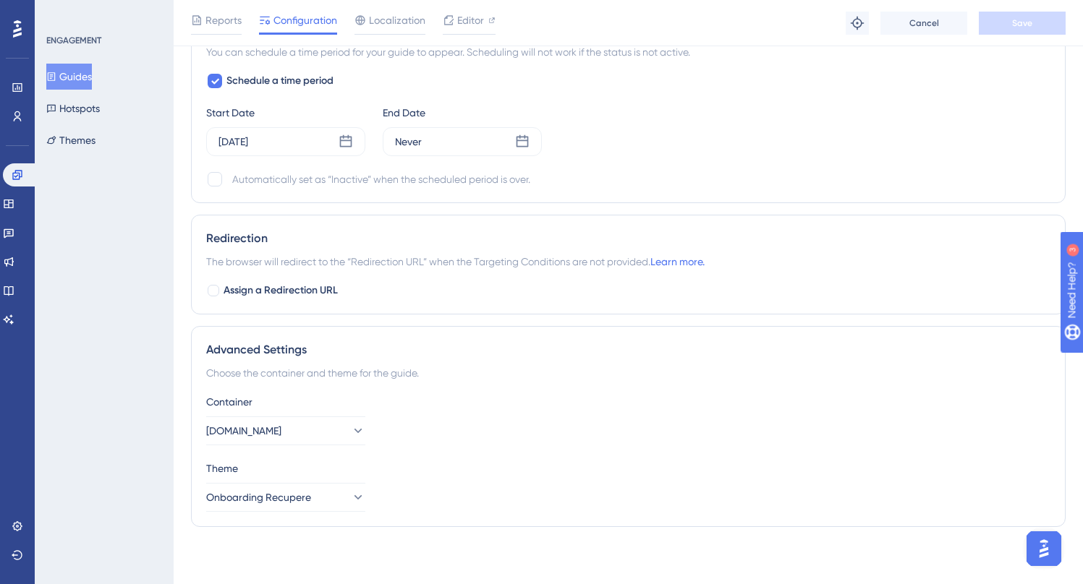
scroll to position [829, 0]
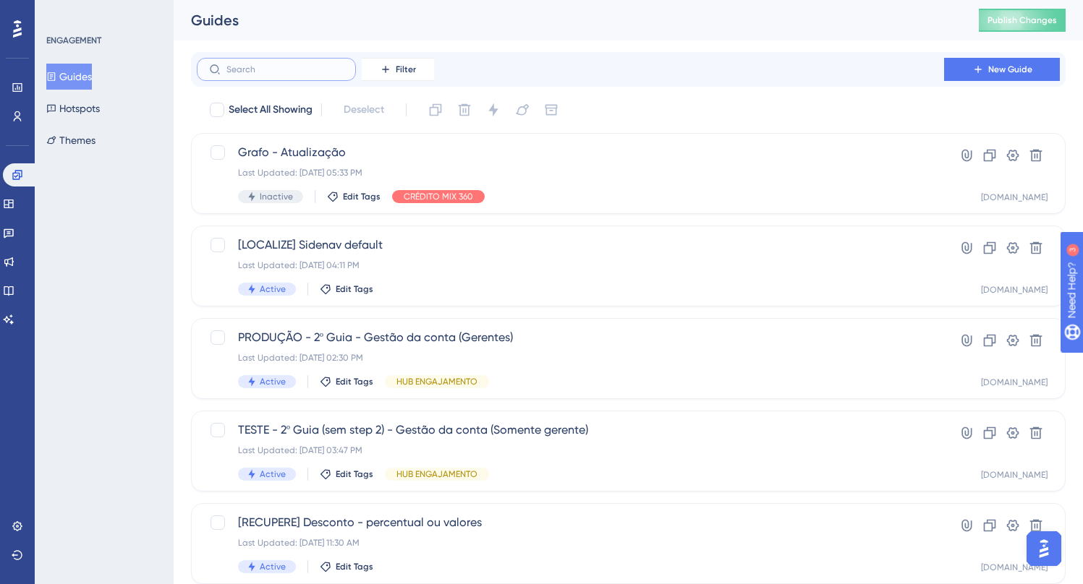
click at [239, 71] on input "text" at bounding box center [284, 69] width 117 height 10
paste input "TESTE -"
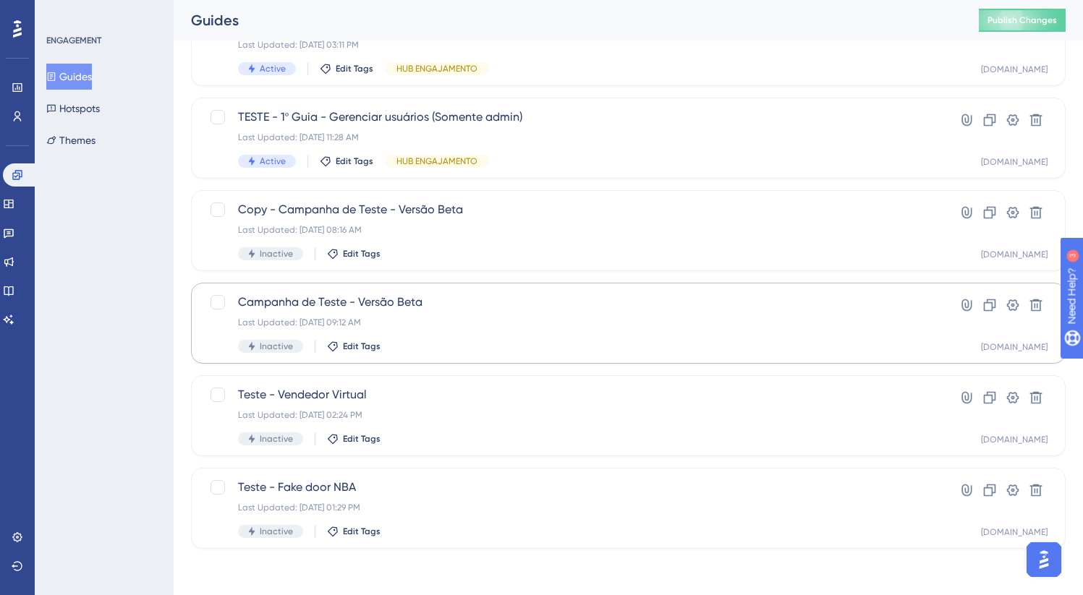
scroll to position [46, 0]
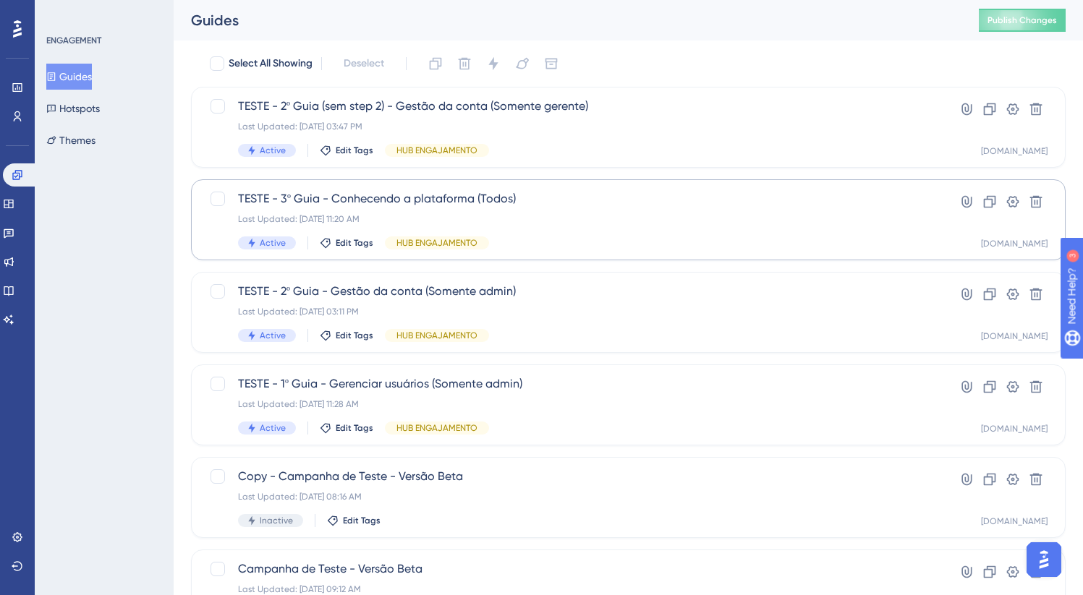
type input "TESTE -"
click at [417, 206] on span "TESTE - 3º Guia - Conhecendo a plataforma (Todos)" at bounding box center [570, 198] width 665 height 17
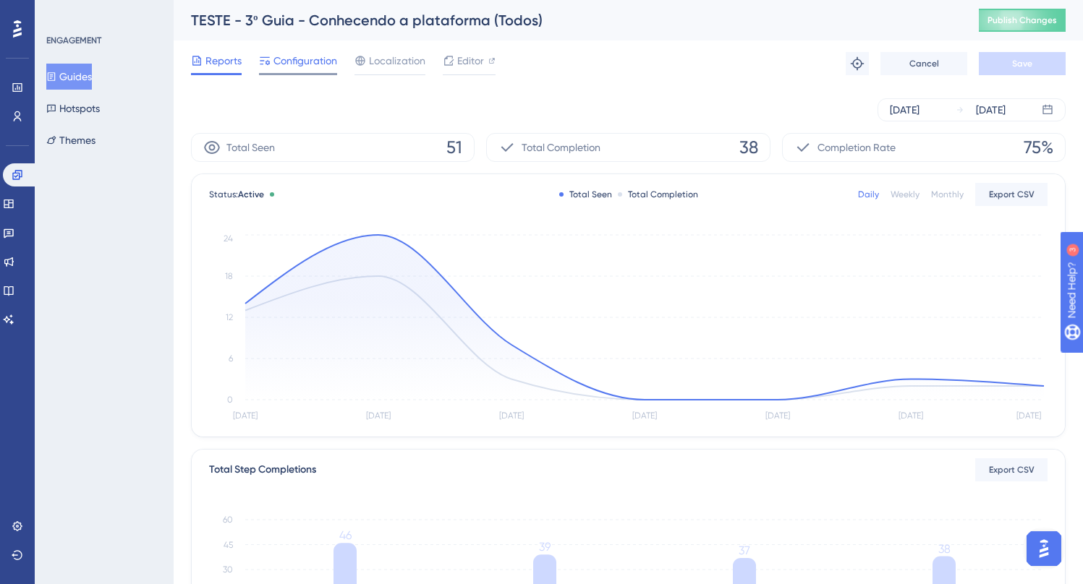
click at [290, 61] on span "Configuration" at bounding box center [305, 60] width 64 height 17
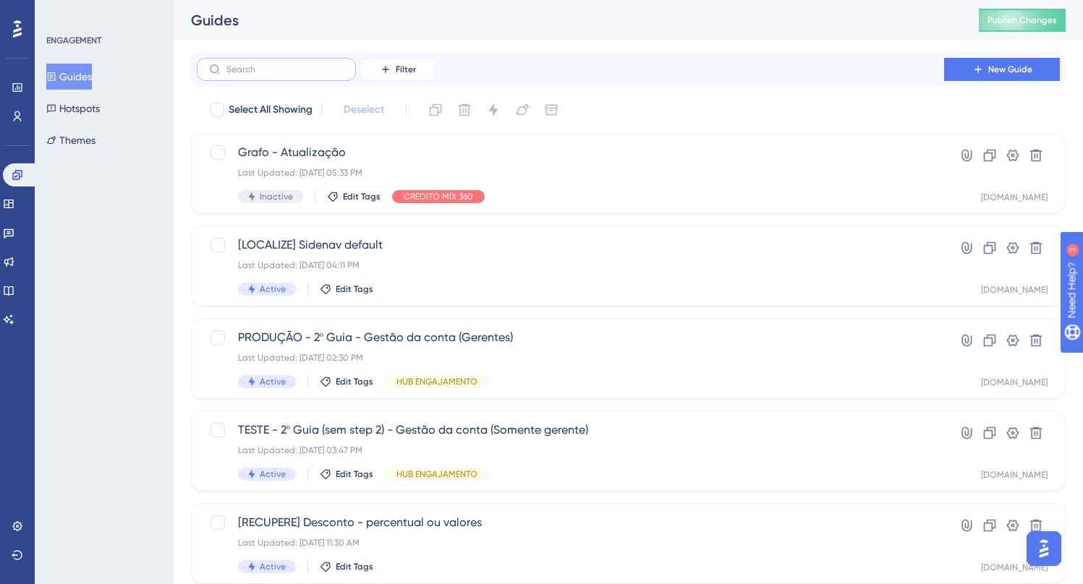
click at [247, 75] on label at bounding box center [276, 69] width 159 height 23
click at [247, 75] on input "text" at bounding box center [284, 69] width 117 height 10
paste input "TESTE -"
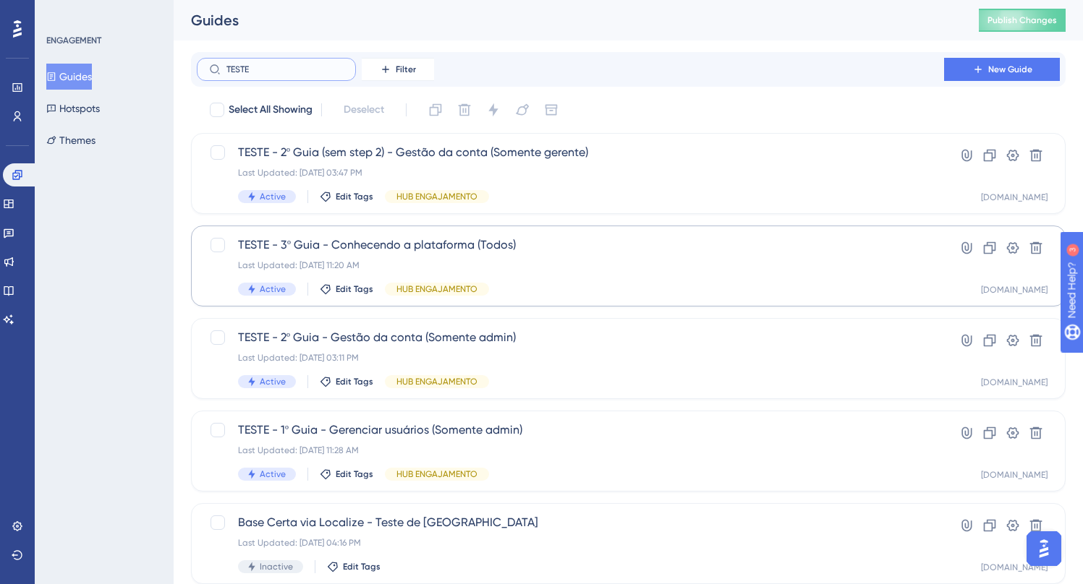
type input "TESTE"
click at [438, 235] on div "TESTE - 3º Guia - Conhecendo a plataforma (Todos) Last Updated: [DATE] 11:20 AM…" at bounding box center [628, 266] width 875 height 81
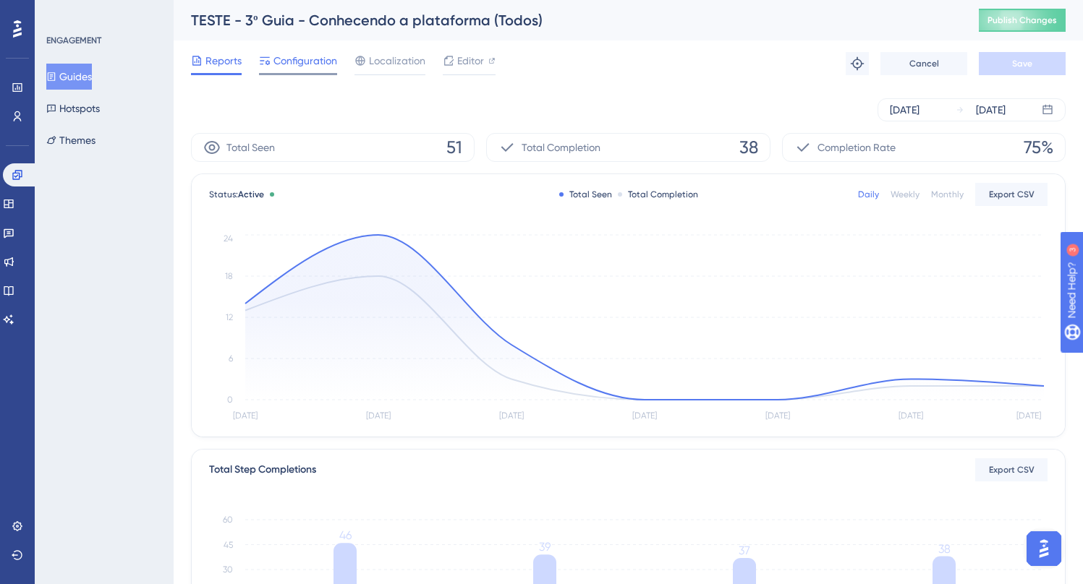
click at [307, 62] on span "Configuration" at bounding box center [305, 60] width 64 height 17
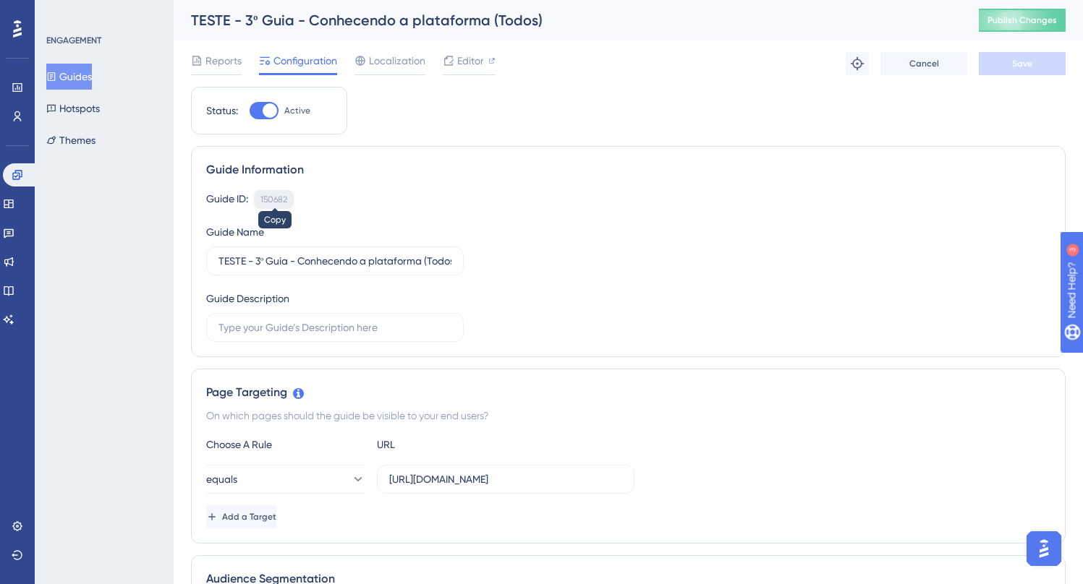
click at [277, 197] on div "150682" at bounding box center [273, 200] width 27 height 12
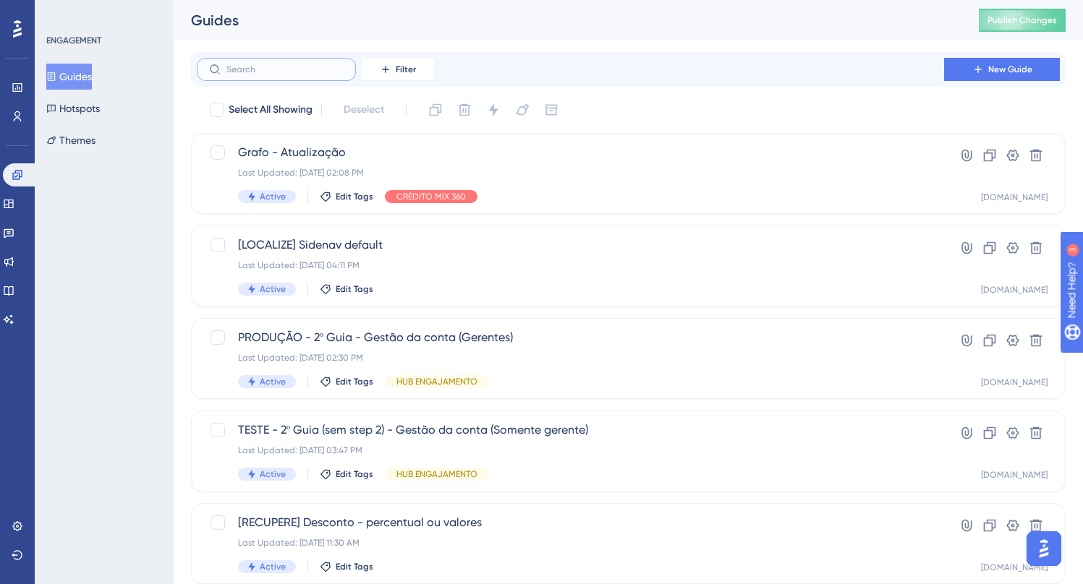
click at [240, 72] on input "text" at bounding box center [284, 69] width 117 height 10
paste input "Conhecendo a plataforma"
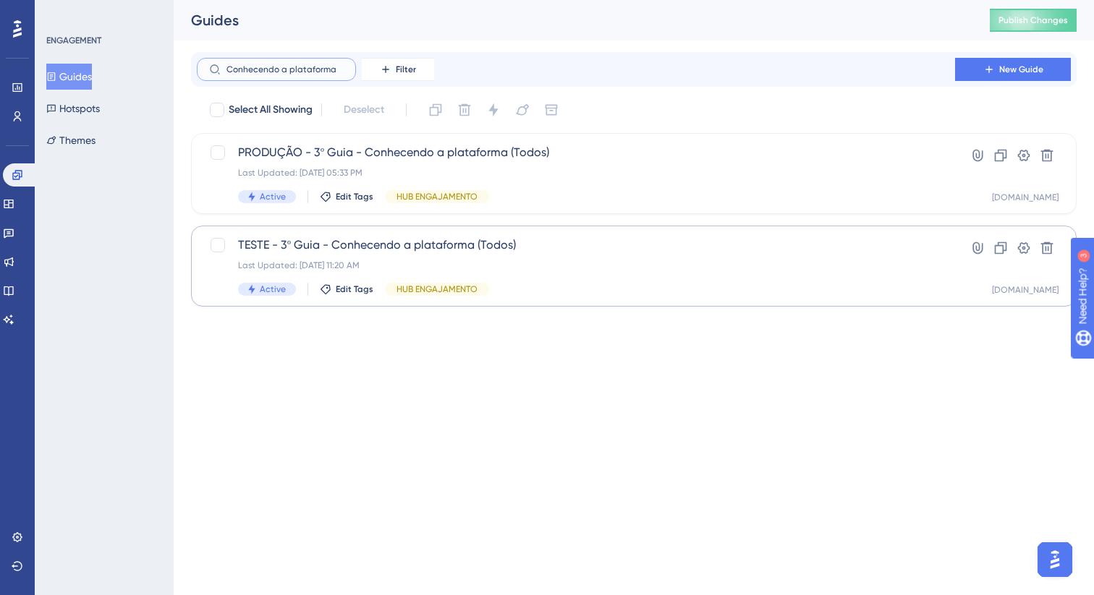
type input "Conhecendo a plataforma"
click at [370, 249] on span "TESTE - 3º Guia - Conhecendo a plataforma (Todos)" at bounding box center [576, 245] width 676 height 17
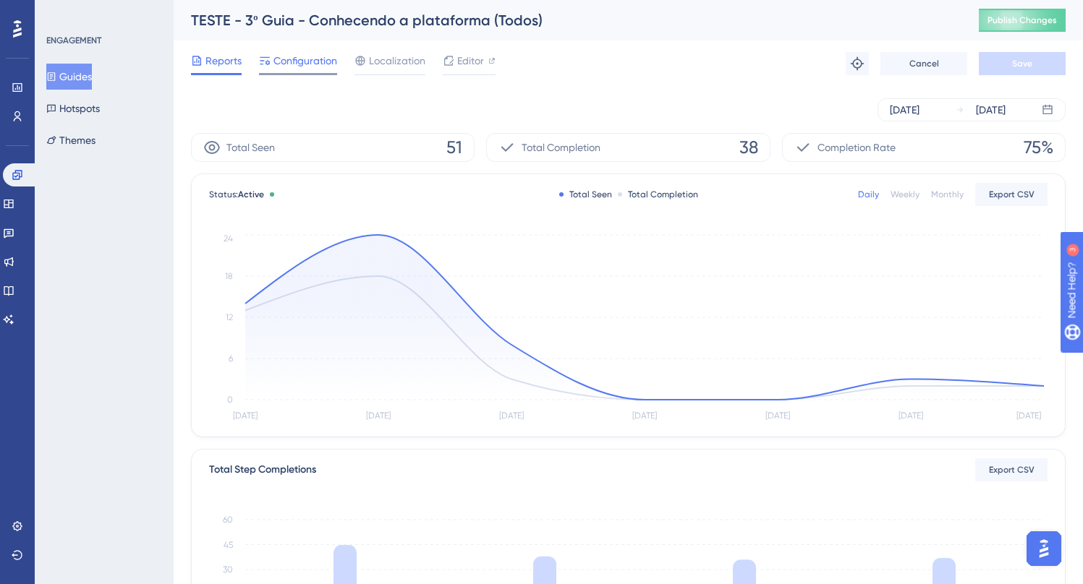
click at [303, 61] on span "Configuration" at bounding box center [305, 60] width 64 height 17
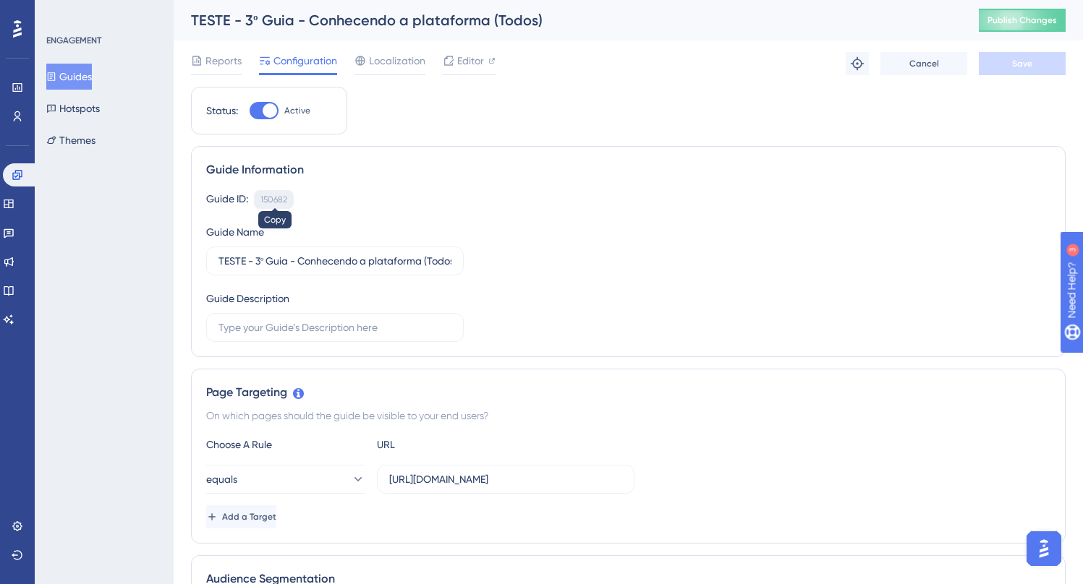
click at [275, 199] on div "150682" at bounding box center [273, 200] width 27 height 12
click at [263, 25] on div "TESTE - 3º Guia - Conhecendo a plataforma (Todos)" at bounding box center [567, 20] width 752 height 20
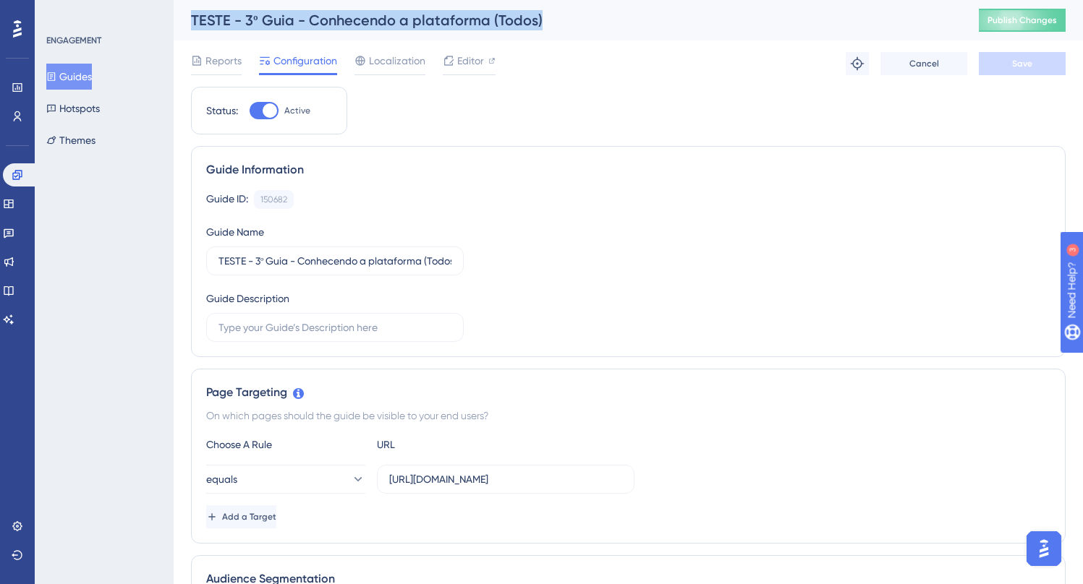
click at [263, 25] on div "TESTE - 3º Guia - Conhecendo a plataforma (Todos)" at bounding box center [567, 20] width 752 height 20
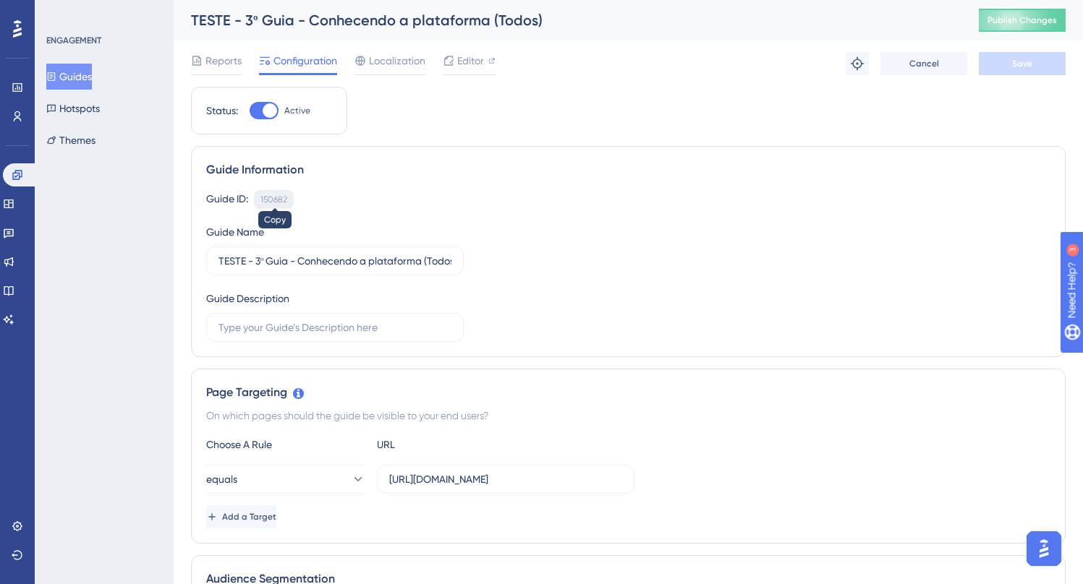
click at [275, 197] on div "150682" at bounding box center [273, 200] width 27 height 12
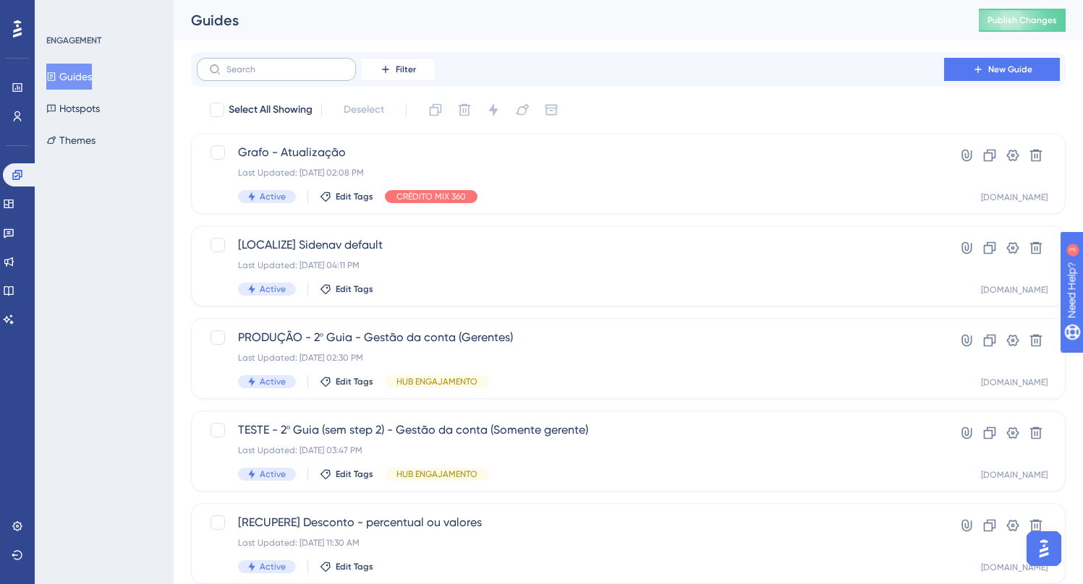
click at [230, 61] on label at bounding box center [276, 69] width 159 height 23
click at [230, 64] on input "text" at bounding box center [284, 69] width 117 height 10
paste input "150682"
type input "150682"
checkbox input "true"
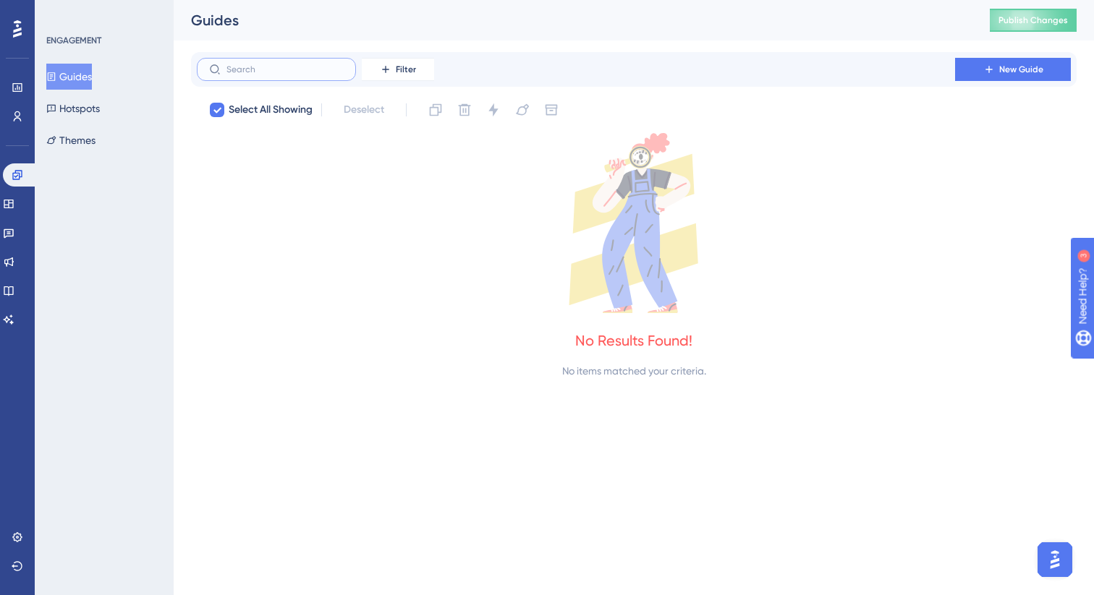
checkbox input "false"
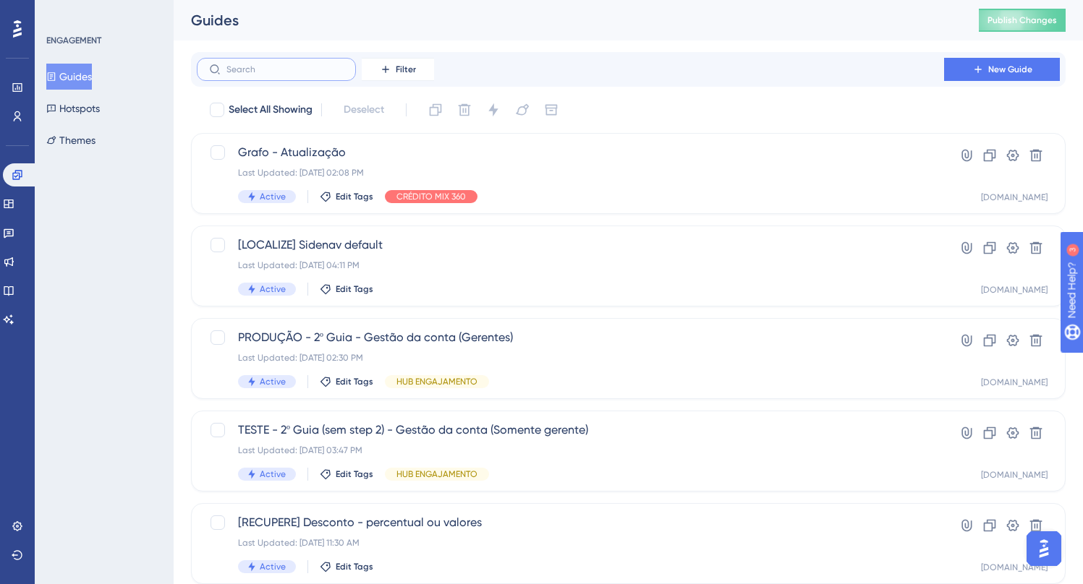
paste input "Conhecendo a plataforma"
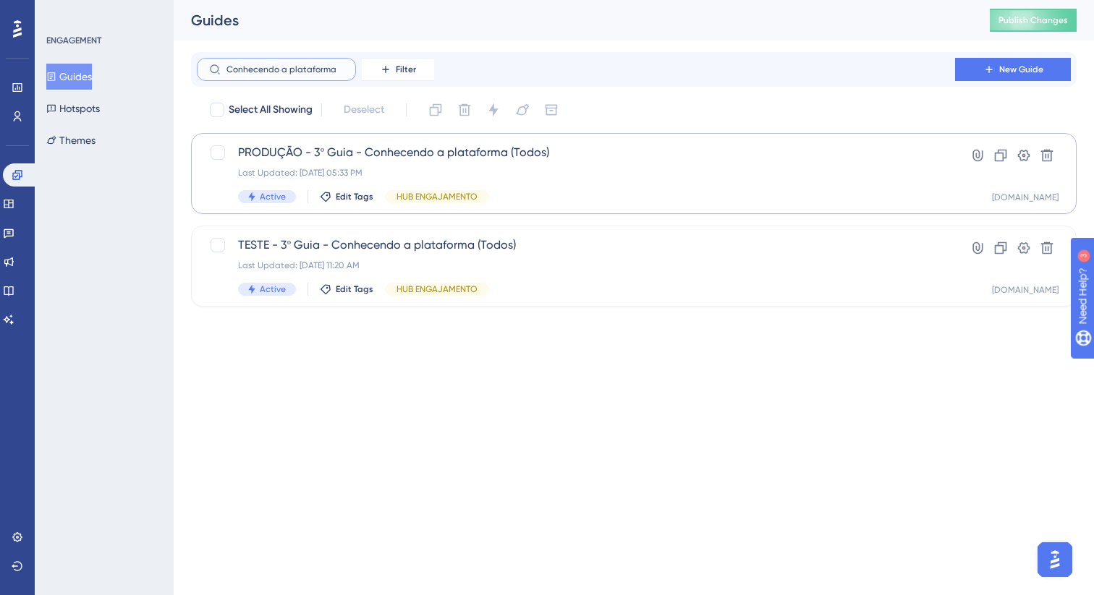
type input "Conhecendo a plataforma"
click at [417, 153] on span "PRODUÇÃO - 3º Guia - Conhecendo a plataforma (Todos)" at bounding box center [576, 152] width 676 height 17
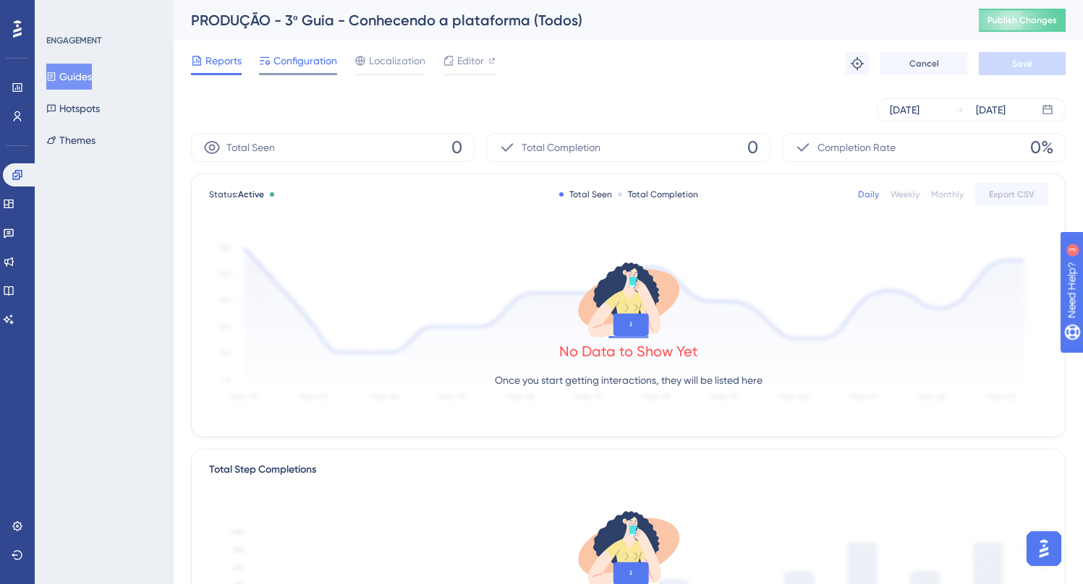
click at [308, 64] on span "Configuration" at bounding box center [305, 60] width 64 height 17
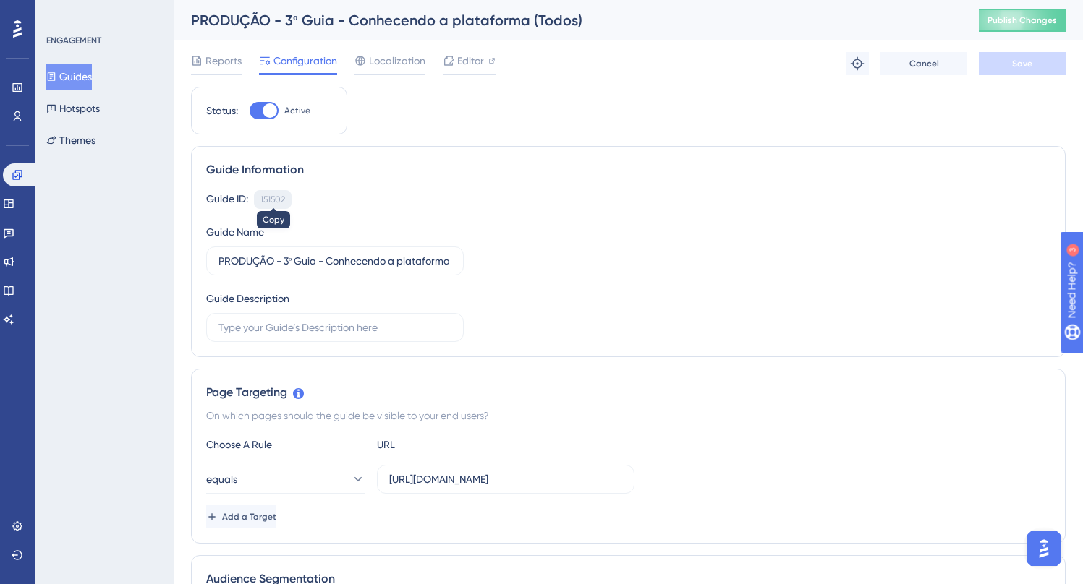
click at [276, 200] on div "151502" at bounding box center [272, 200] width 25 height 12
click at [305, 19] on div "PRODUÇÃO - 3º Guia - Conhecendo a plataforma (Todos)" at bounding box center [567, 20] width 752 height 20
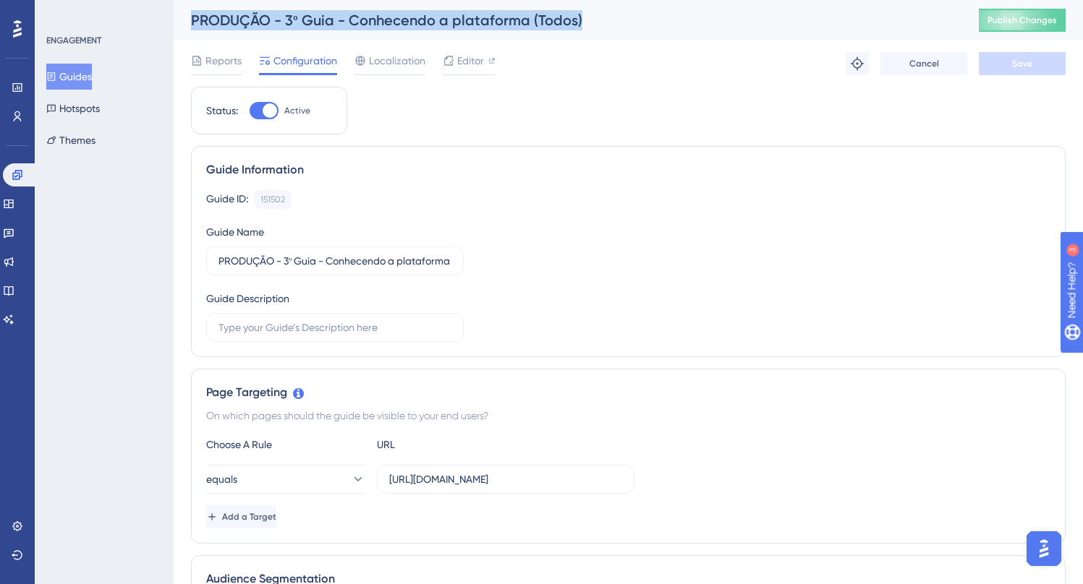
click at [305, 19] on div "PRODUÇÃO - 3º Guia - Conhecendo a plataforma (Todos)" at bounding box center [567, 20] width 752 height 20
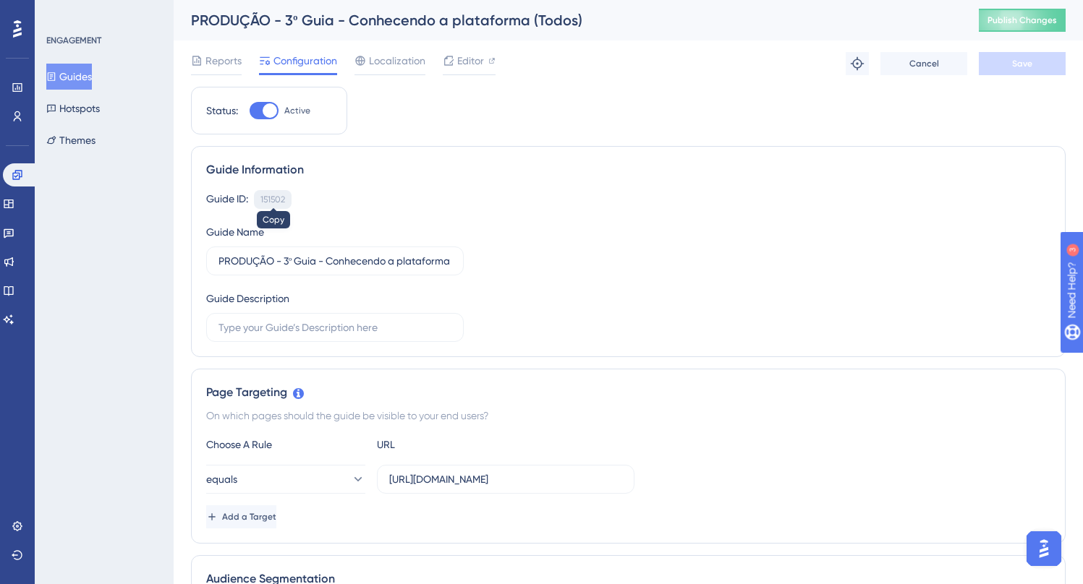
click at [270, 200] on div "151502" at bounding box center [272, 200] width 25 height 12
